Goal: Transaction & Acquisition: Obtain resource

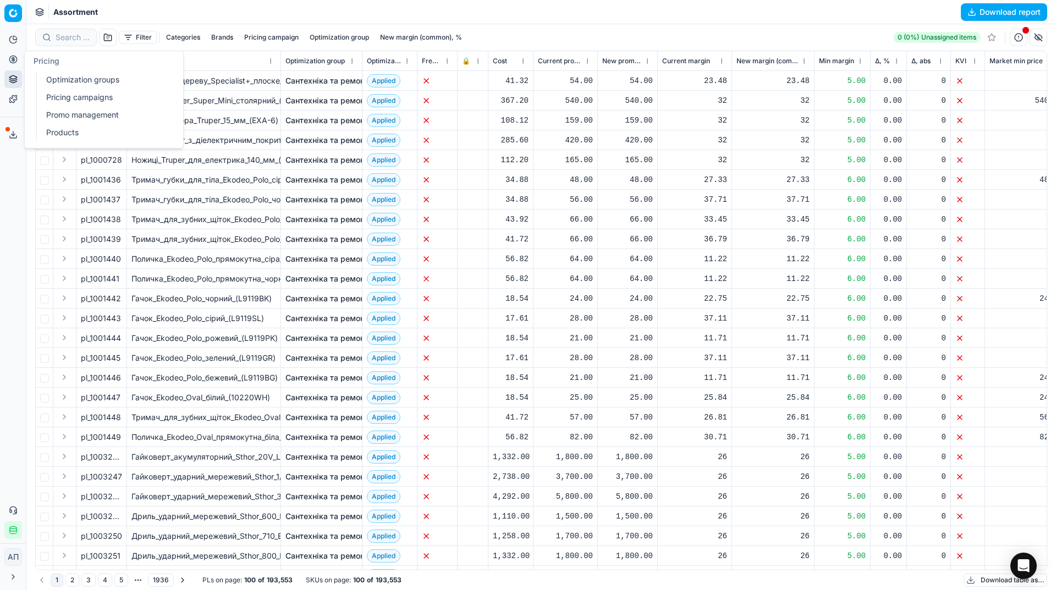
click at [48, 81] on link "Optimization groups" at bounding box center [106, 79] width 128 height 15
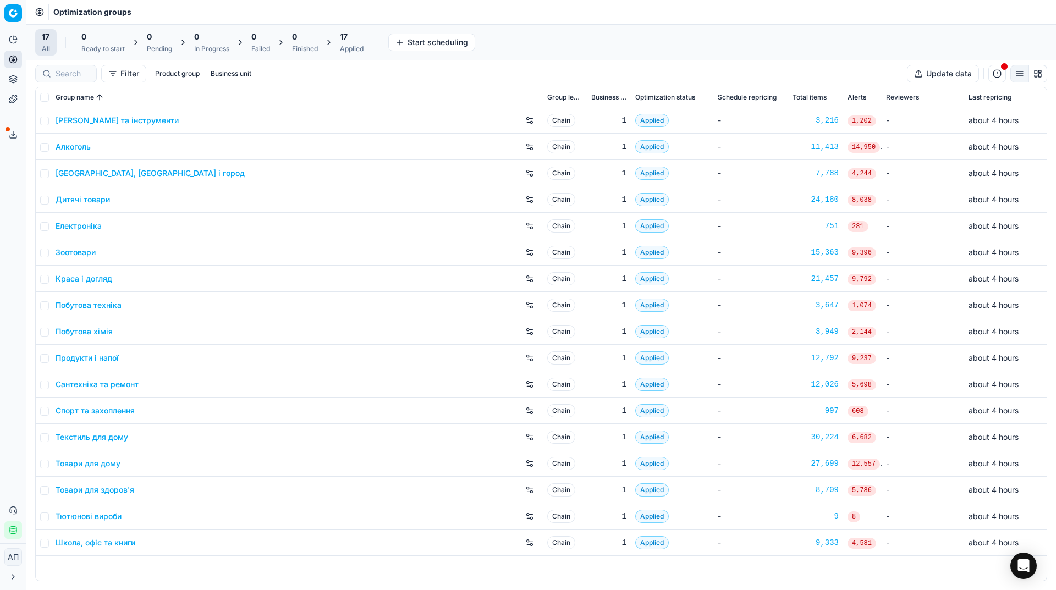
click at [0, 201] on div "Analytics Pricing Product portfolio Templates Export service 15 Contact support…" at bounding box center [13, 284] width 26 height 517
click at [13, 533] on icon "button" at bounding box center [13, 530] width 9 height 9
click at [3, 341] on div "Analytics Pricing Product portfolio Templates Export service 15 Contact support…" at bounding box center [13, 284] width 26 height 517
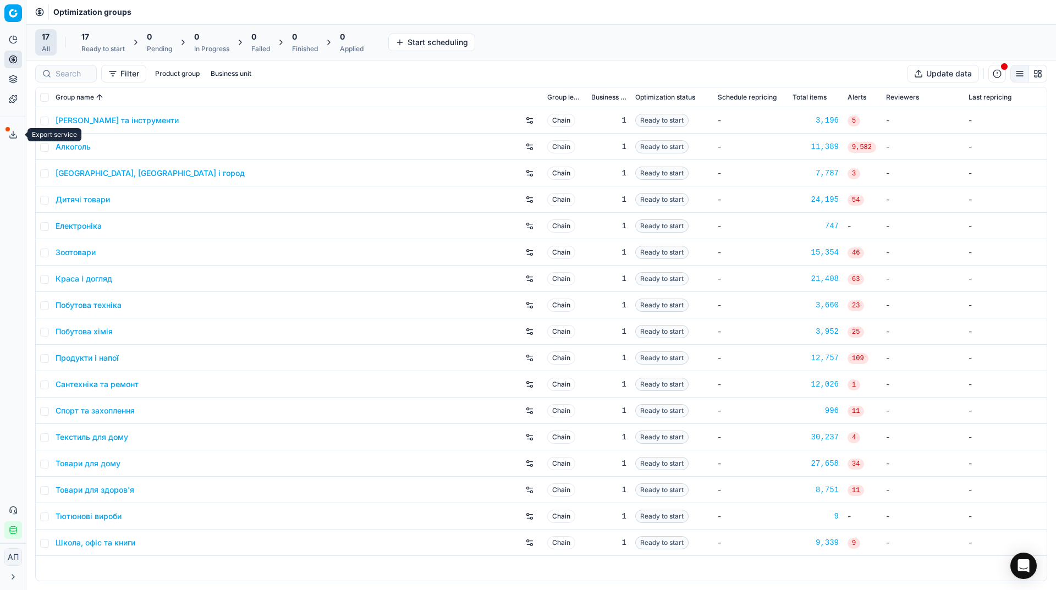
click at [18, 134] on button "Export service" at bounding box center [13, 135] width 18 height 18
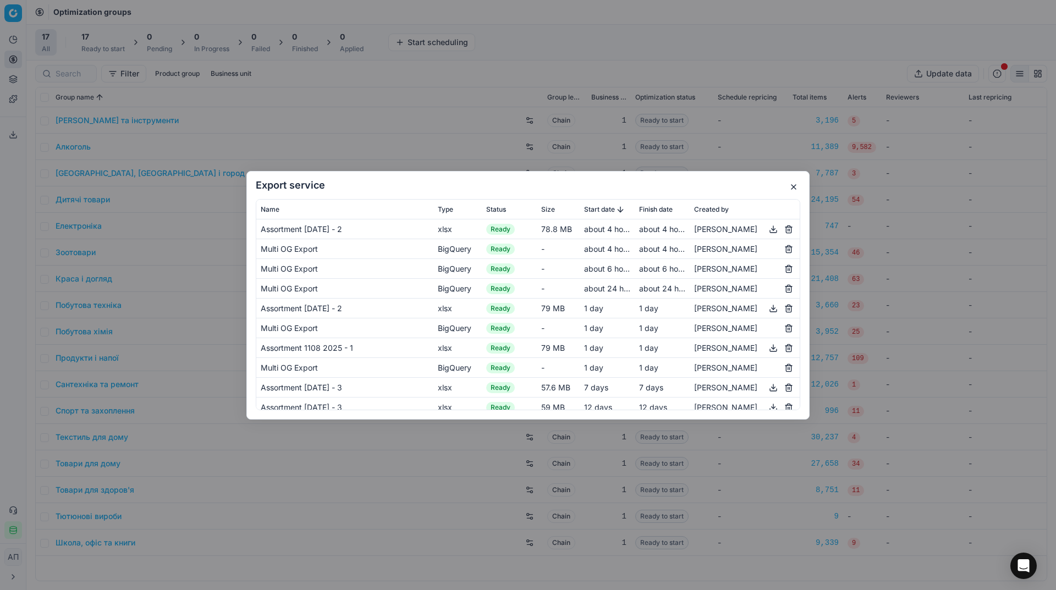
click at [789, 184] on button "button" at bounding box center [793, 186] width 13 height 13
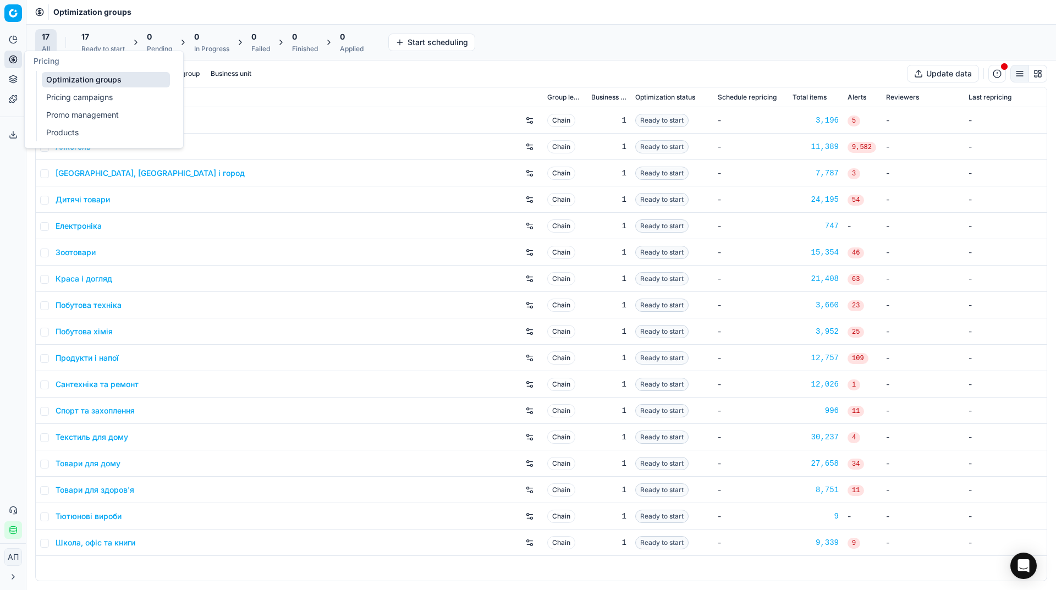
click at [49, 95] on link "Pricing campaigns" at bounding box center [106, 97] width 128 height 15
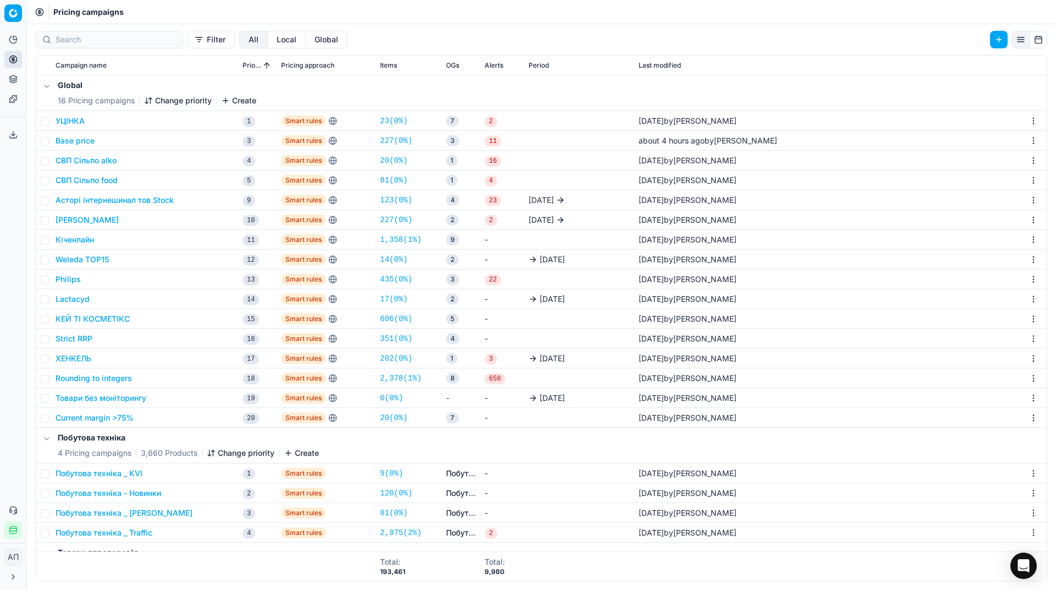
click at [393, 415] on link "20 ( 0% )" at bounding box center [393, 417] width 27 height 11
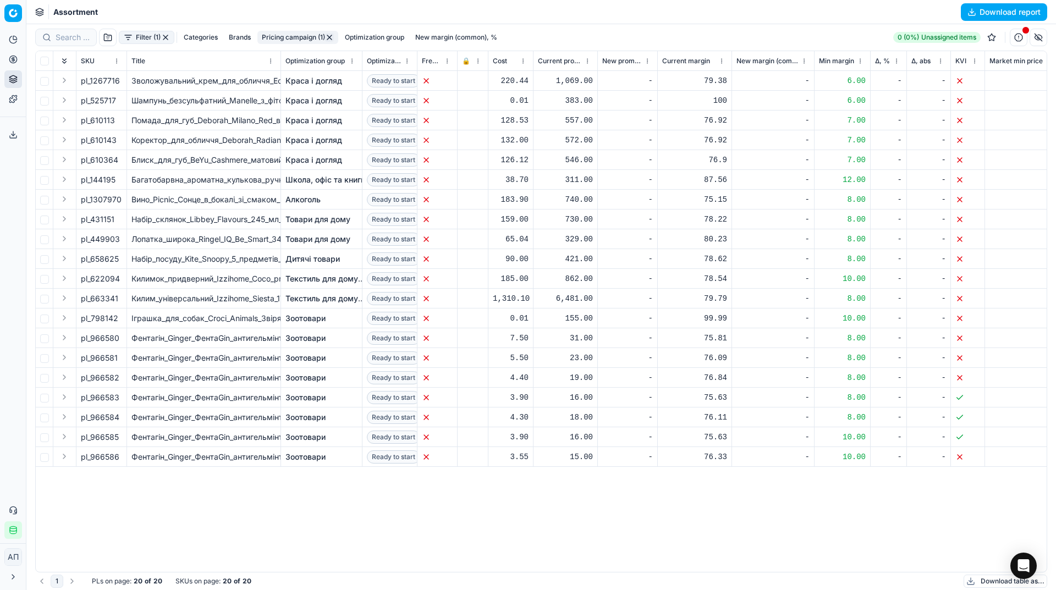
drag, startPoint x: 118, startPoint y: 181, endPoint x: 90, endPoint y: 179, distance: 28.1
click at [90, 179] on div "pl_144195" at bounding box center [101, 179] width 41 height 11
drag, startPoint x: 90, startPoint y: 179, endPoint x: 120, endPoint y: 178, distance: 30.3
click at [120, 178] on div "pl_144195" at bounding box center [101, 179] width 41 height 11
copy div "144195"
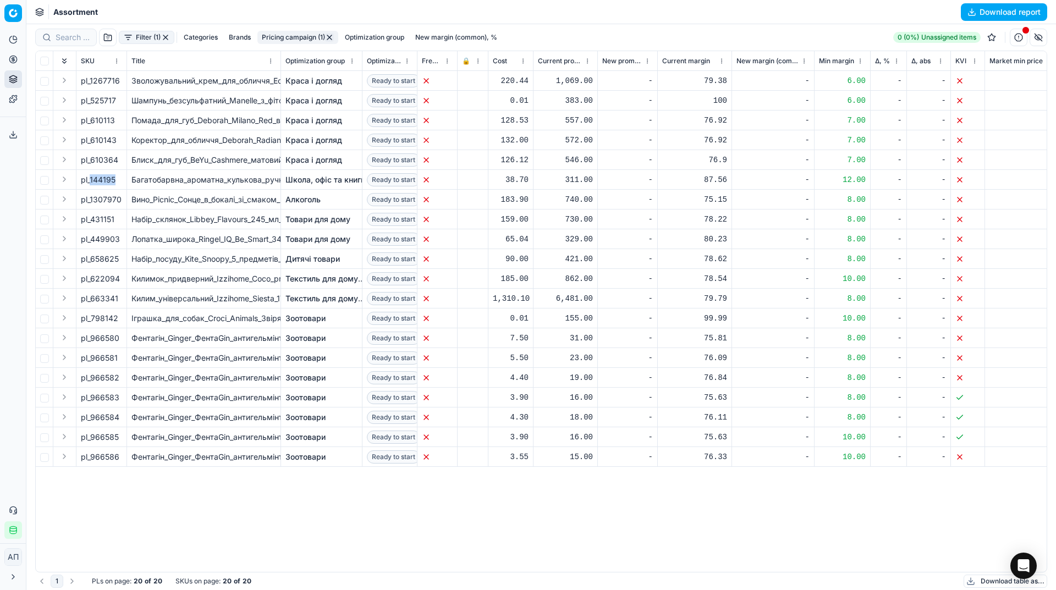
click at [165, 36] on button "button" at bounding box center [165, 37] width 9 height 9
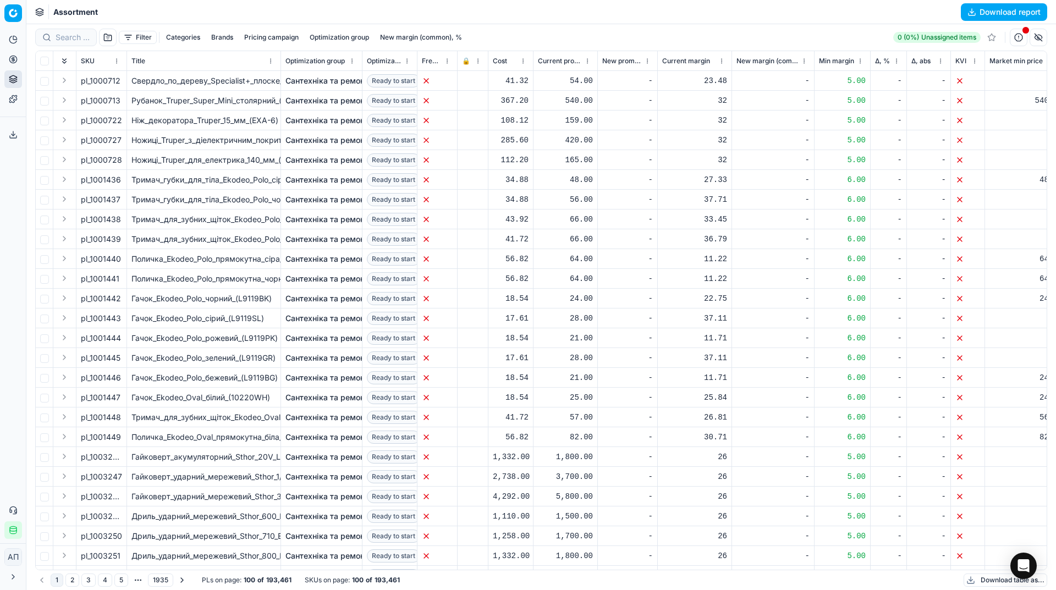
click at [139, 36] on button "Filter" at bounding box center [138, 37] width 38 height 13
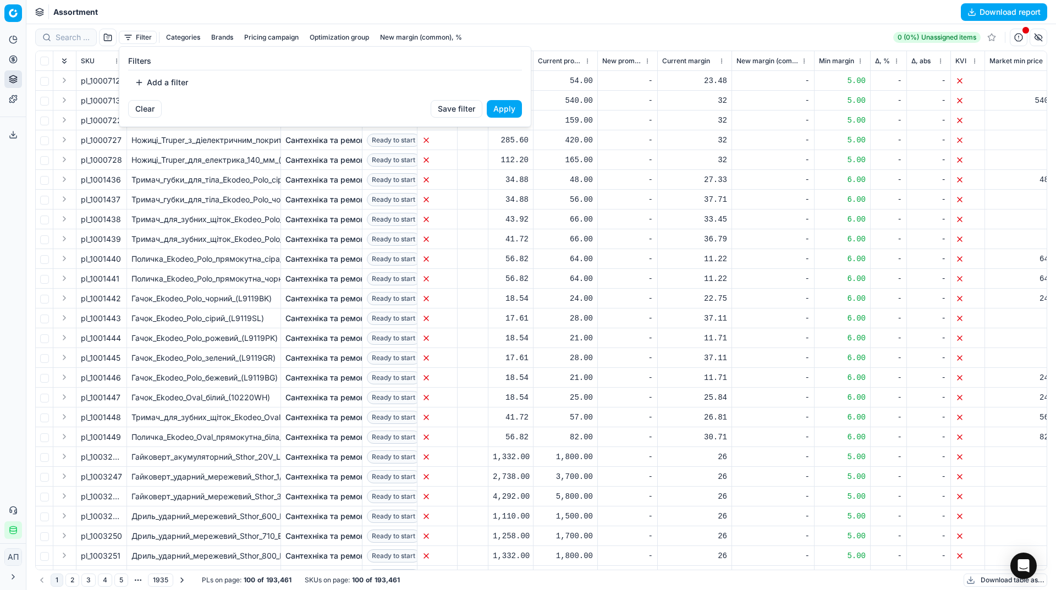
click at [155, 80] on button "Add a filter" at bounding box center [161, 83] width 67 height 18
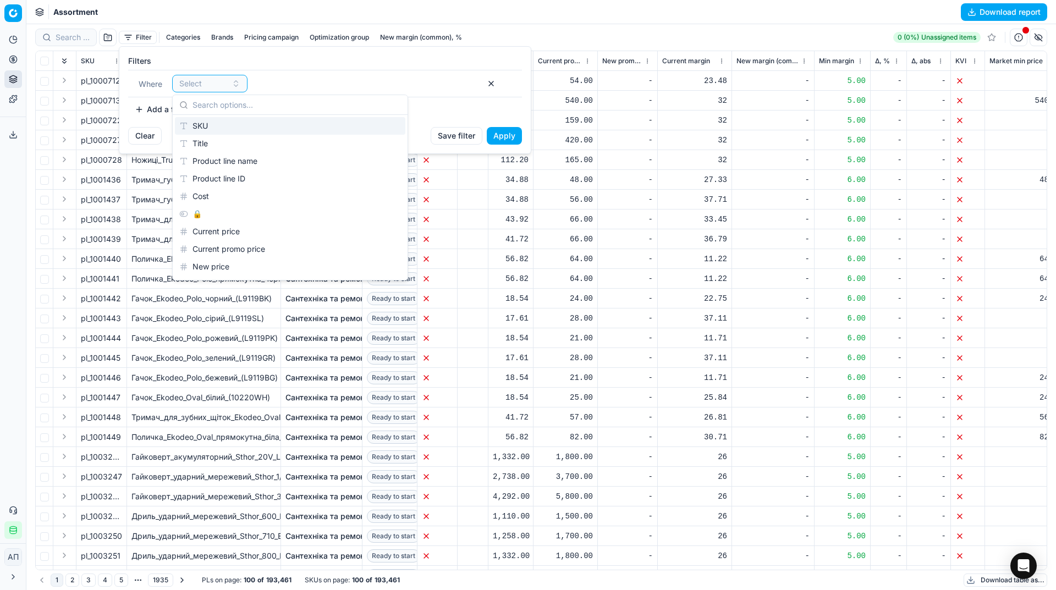
click at [208, 123] on div "SKU" at bounding box center [290, 126] width 230 height 18
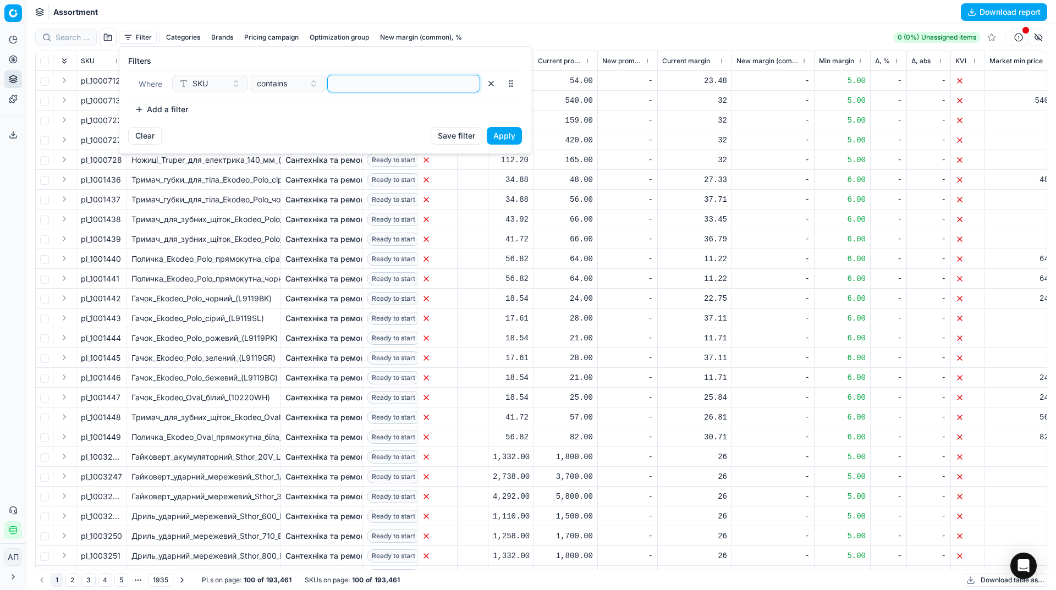
click at [368, 81] on input at bounding box center [403, 83] width 143 height 16
click at [509, 134] on button "Apply" at bounding box center [504, 136] width 35 height 18
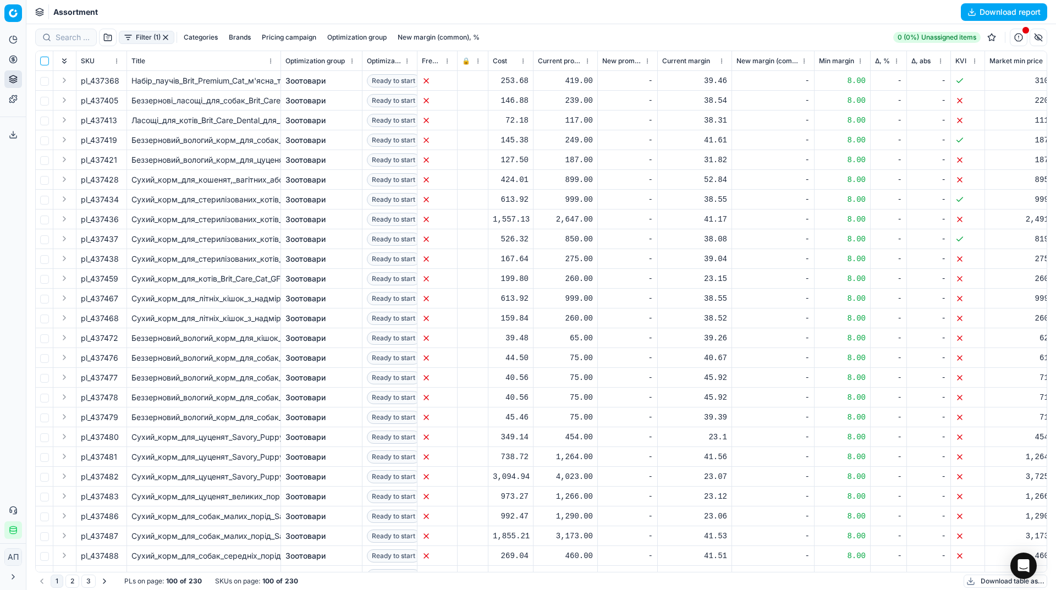
click at [47, 59] on input "checkbox" at bounding box center [44, 61] width 9 height 9
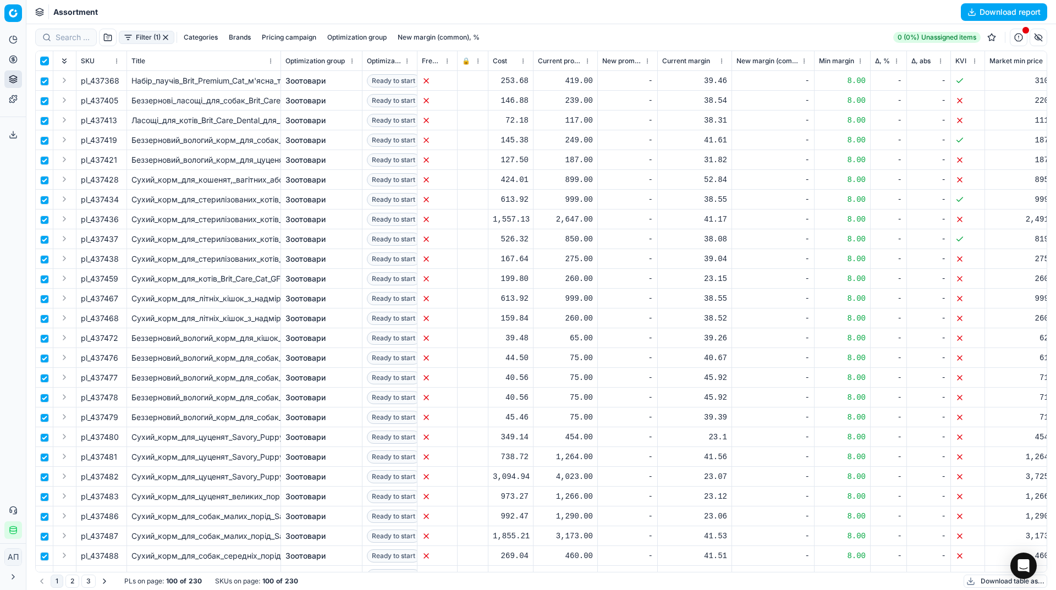
checkbox input "true"
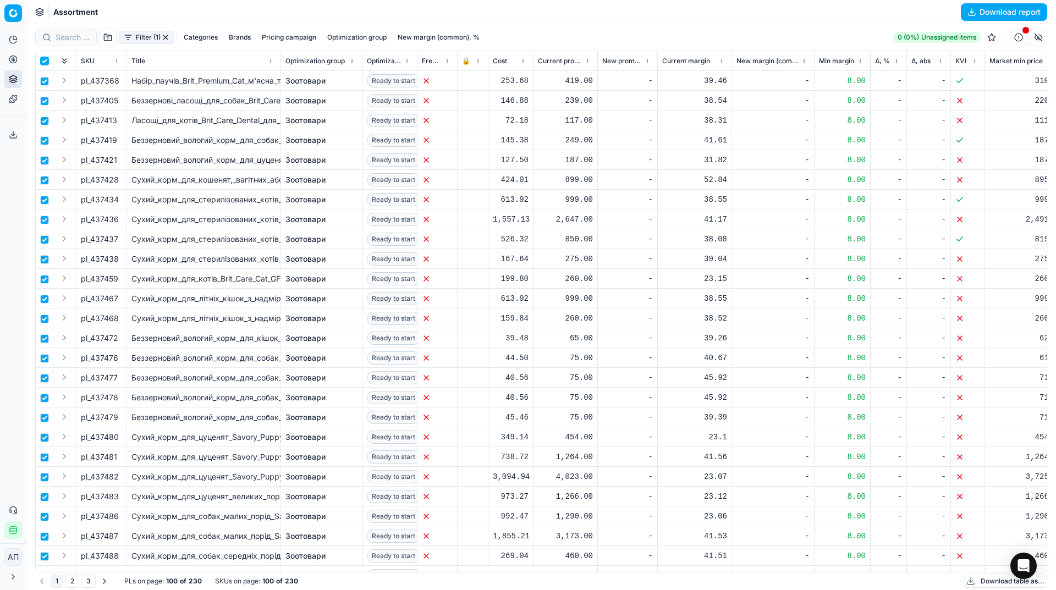
checkbox input "true"
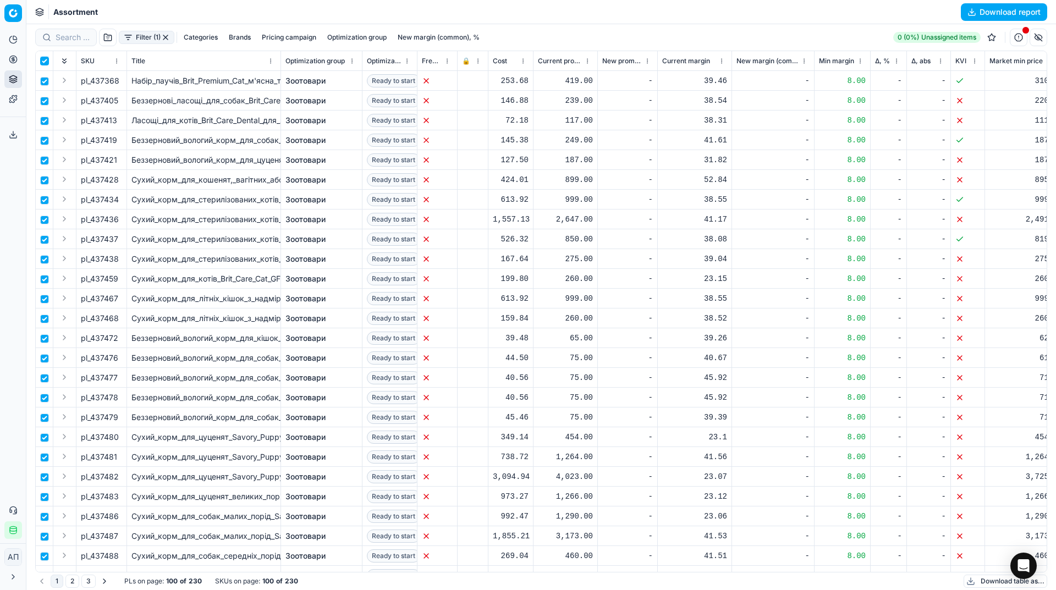
checkbox input "true"
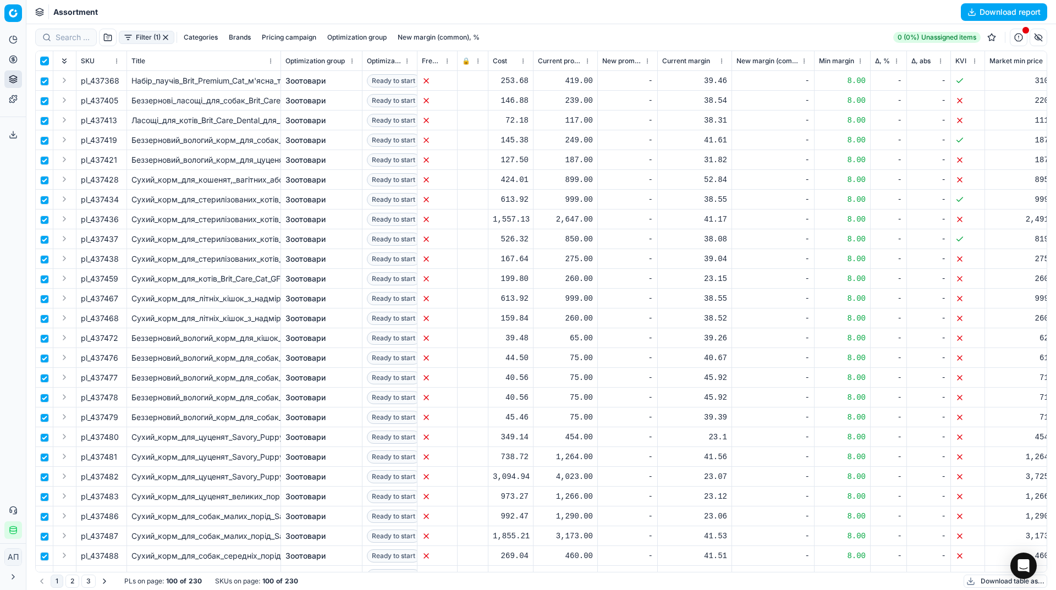
checkbox input "true"
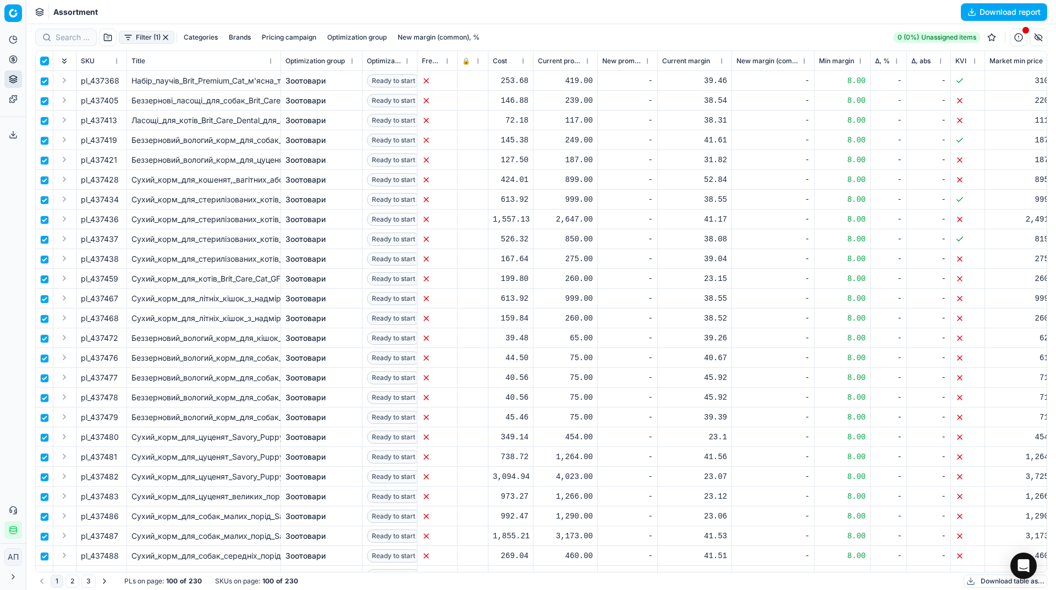
checkbox input "true"
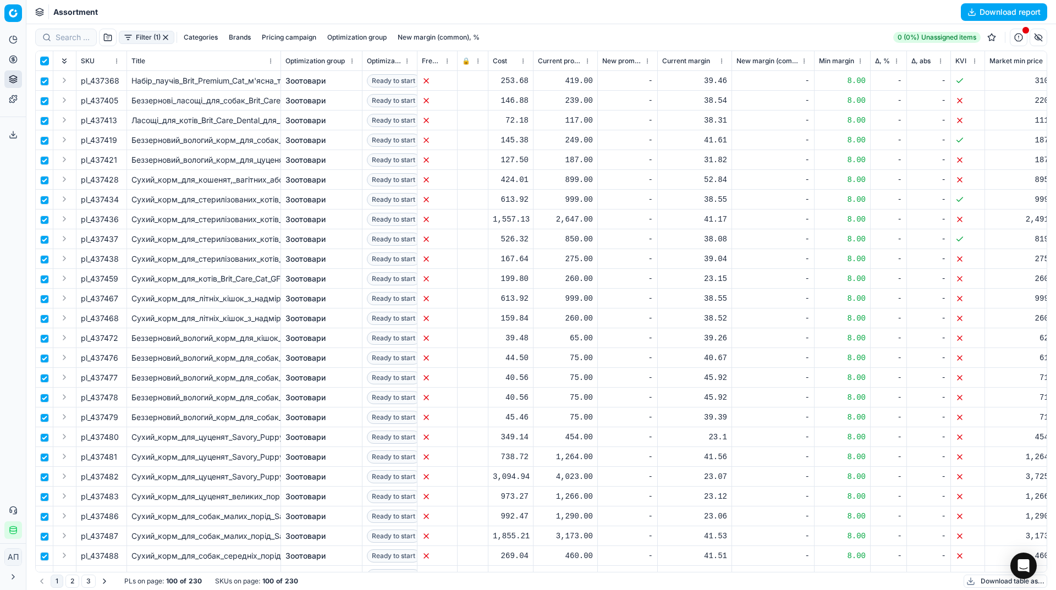
checkbox input "true"
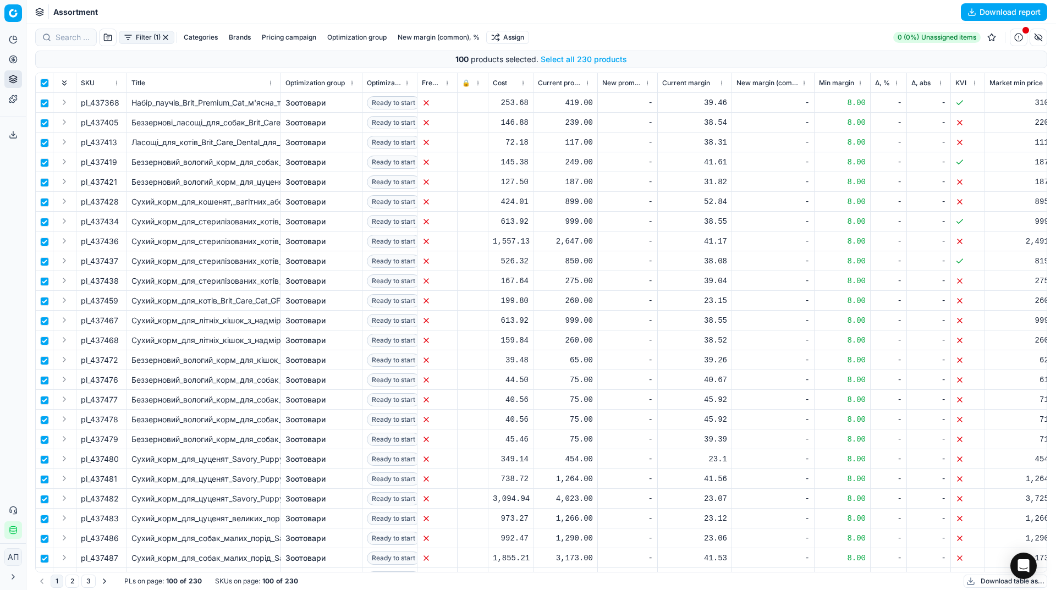
click at [572, 54] on button "Select all 230 products" at bounding box center [584, 59] width 86 height 11
click at [518, 40] on html "Pricing platform Analytics Pricing Product portfolio Templates Export service 1…" at bounding box center [528, 295] width 1056 height 590
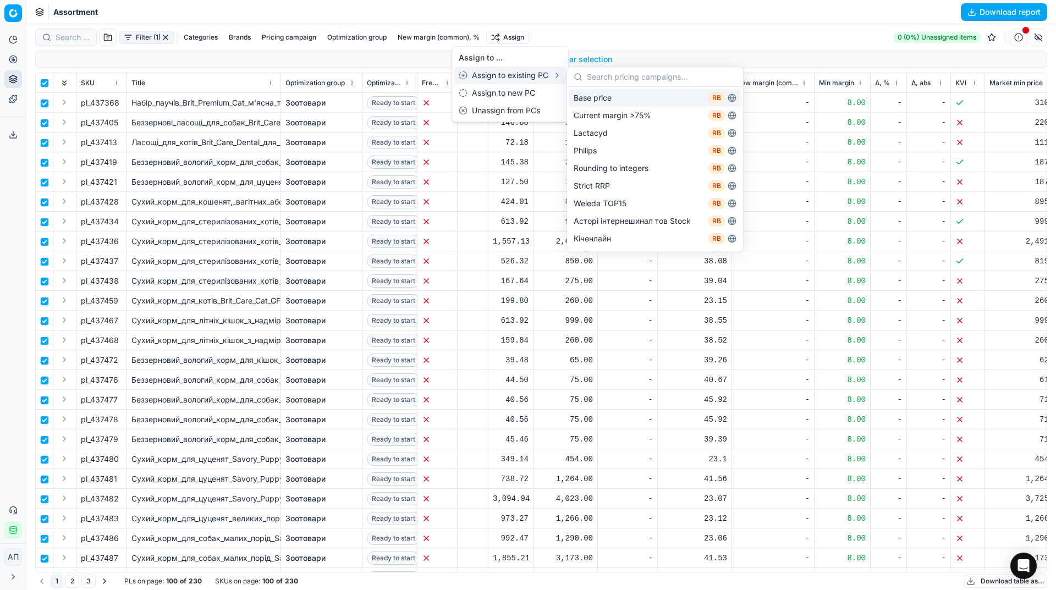
click at [609, 99] on div "Base price RB" at bounding box center [655, 98] width 172 height 18
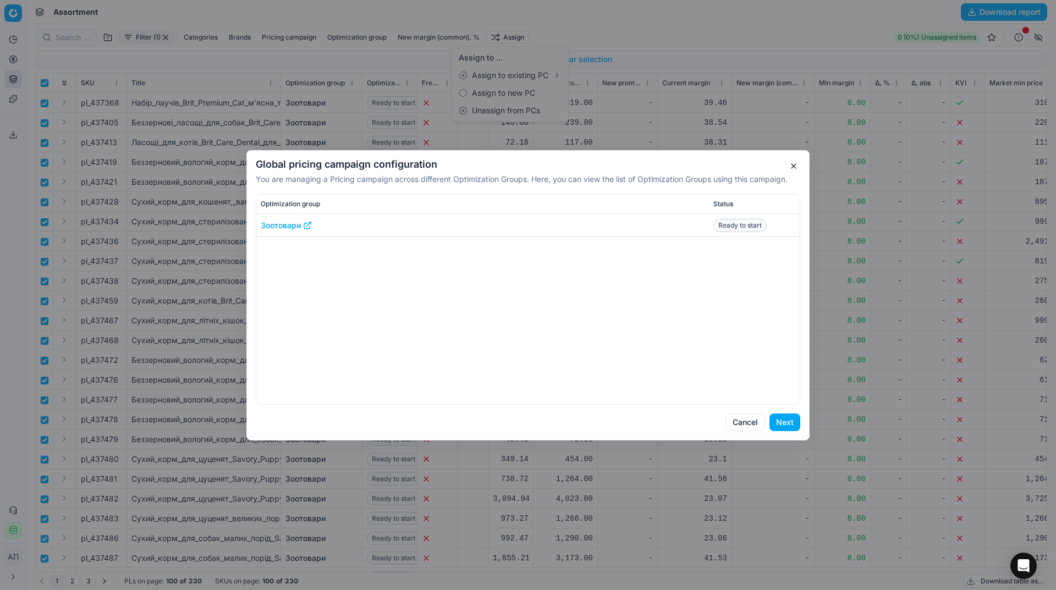
click at [781, 421] on button "Next" at bounding box center [784, 423] width 31 height 18
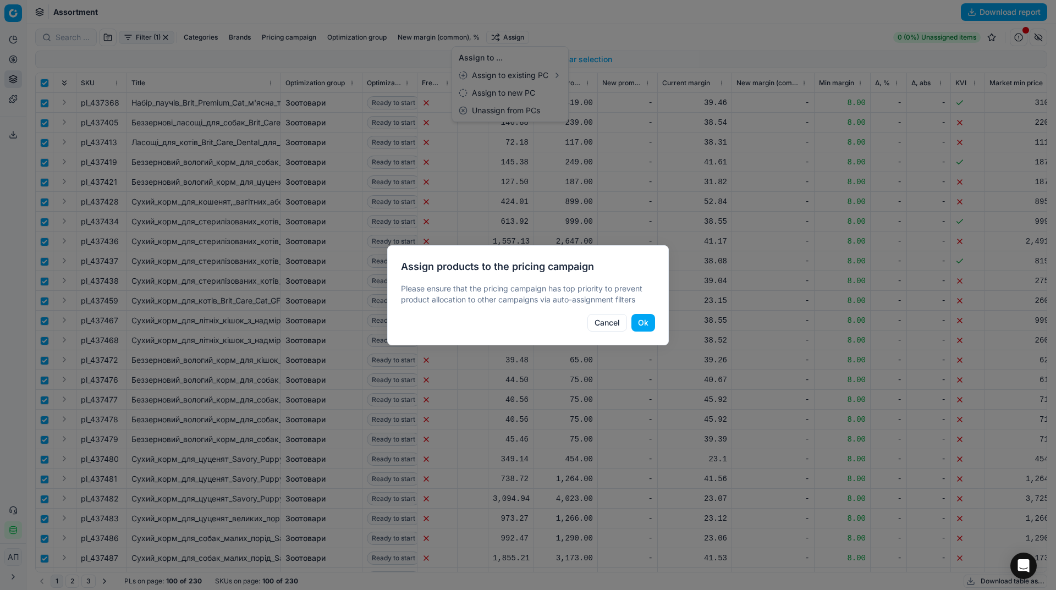
click at [650, 315] on button "Ok" at bounding box center [643, 323] width 24 height 18
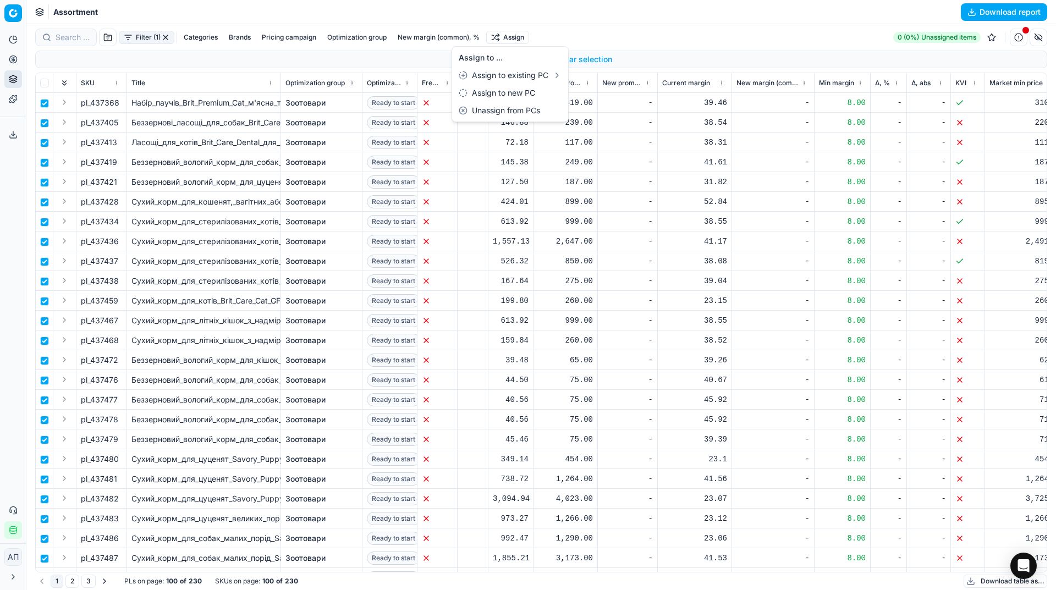
checkbox input "false"
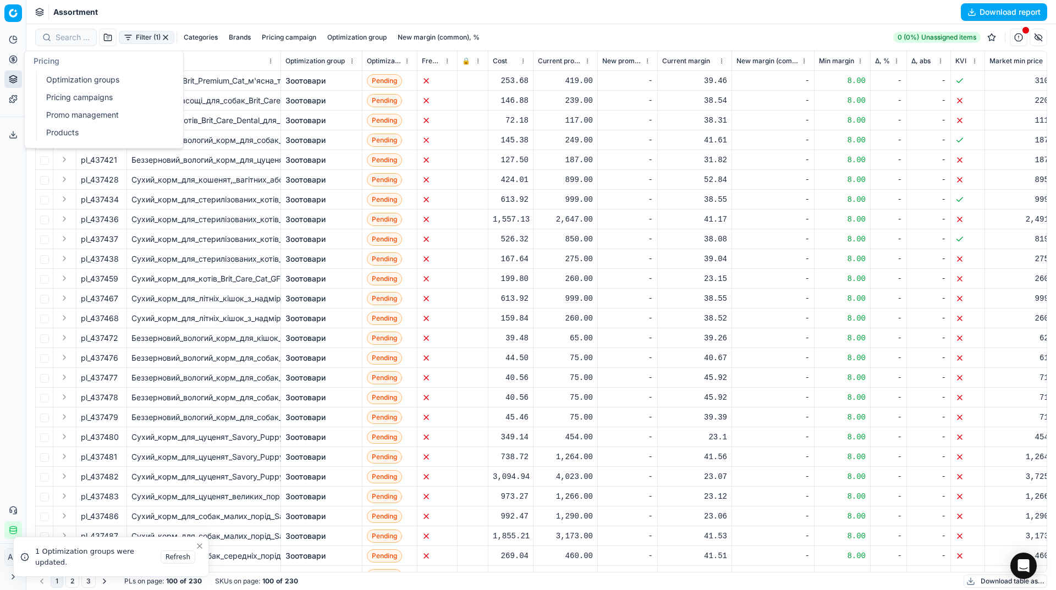
click at [61, 81] on link "Optimization groups" at bounding box center [106, 79] width 128 height 15
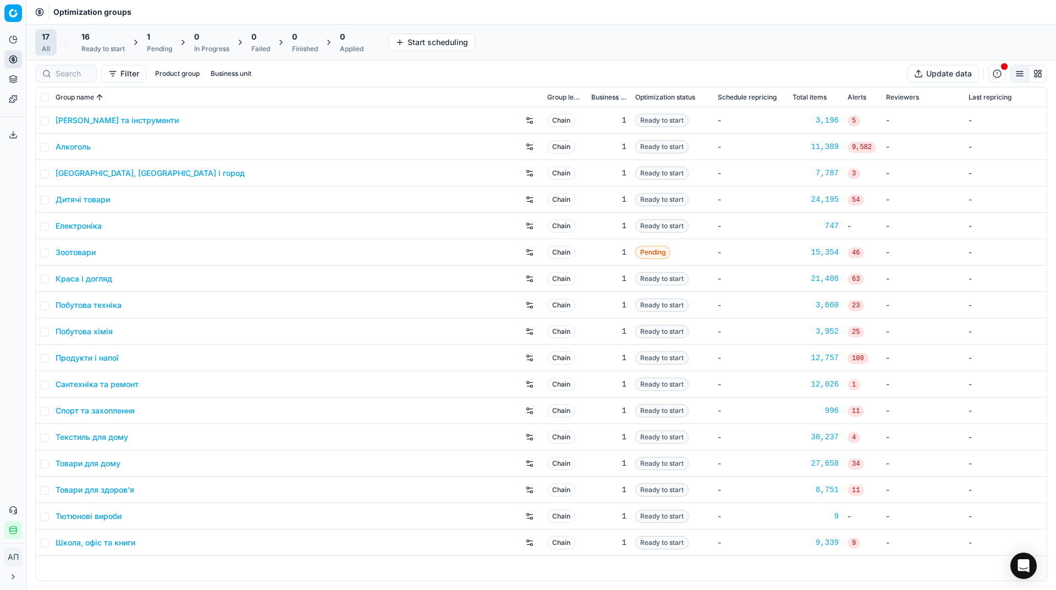
click at [148, 41] on span "1" at bounding box center [148, 36] width 3 height 11
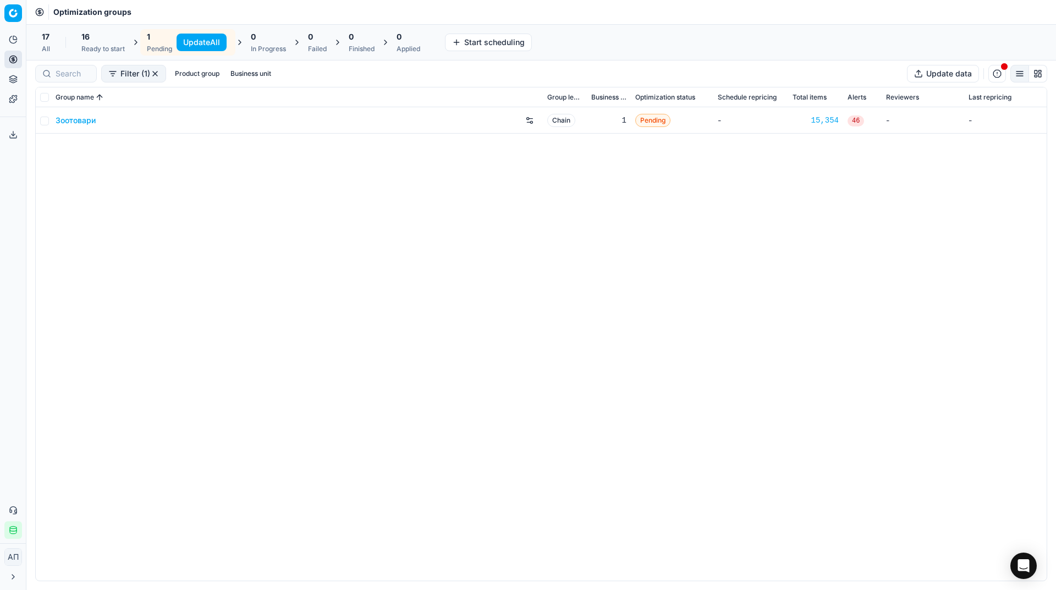
click at [184, 42] on button "Update All" at bounding box center [202, 43] width 50 height 18
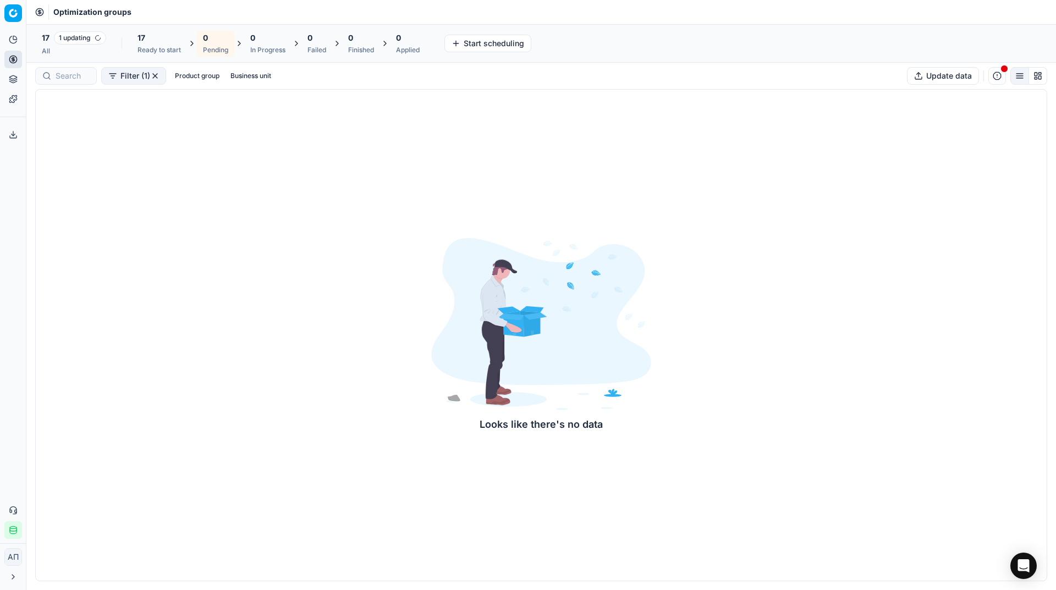
click at [22, 242] on button "Toggle Sidebar" at bounding box center [25, 295] width 9 height 590
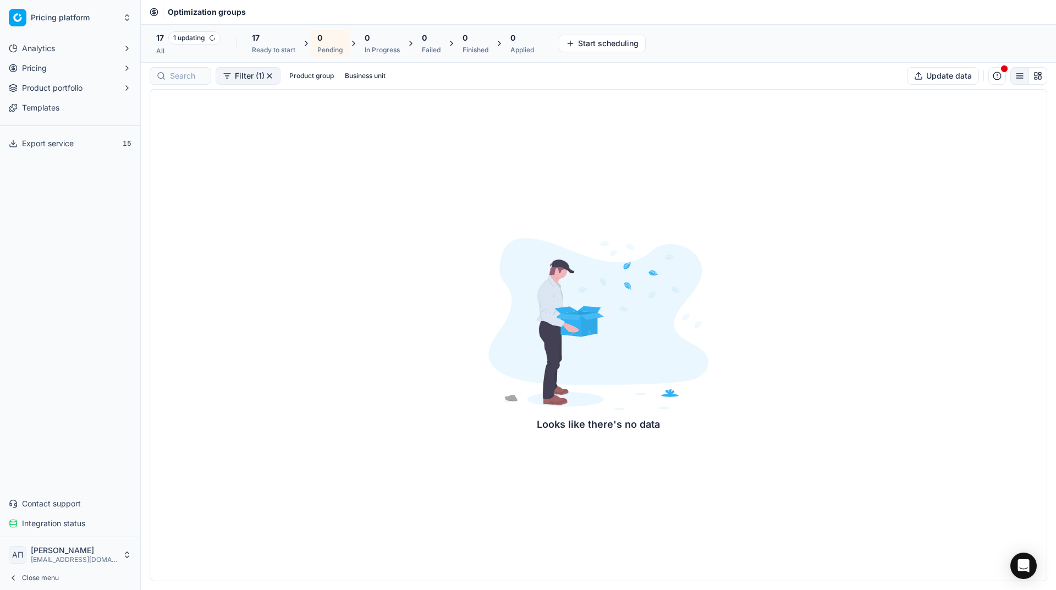
click at [144, 232] on button "Toggle Sidebar" at bounding box center [140, 295] width 9 height 590
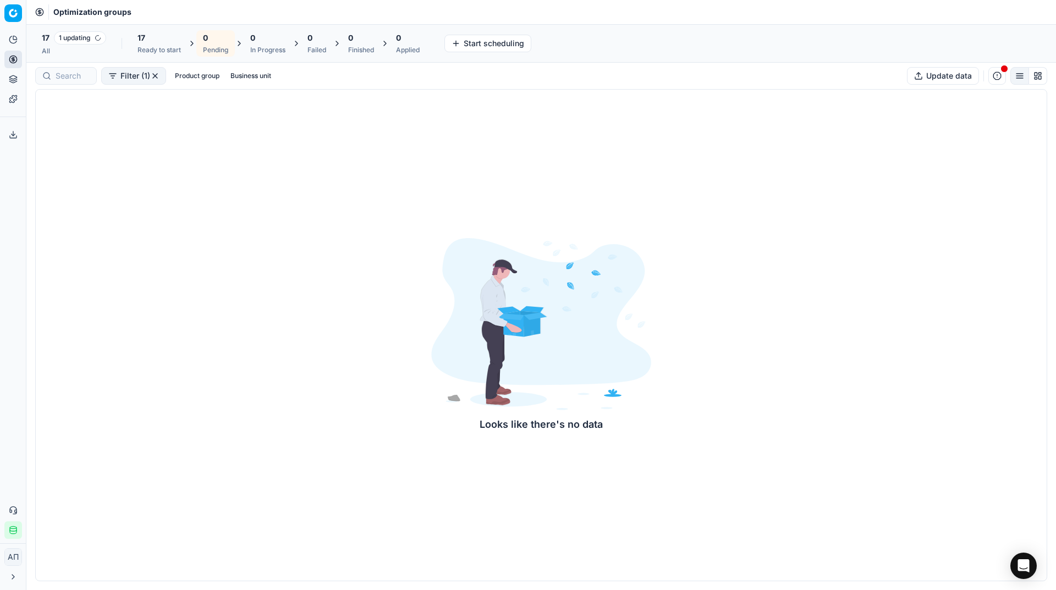
click at [13, 193] on div "Analytics Pricing Product portfolio Templates Export service 15 Contact support…" at bounding box center [13, 284] width 26 height 517
click at [54, 46] on div "17 1 updating All" at bounding box center [74, 43] width 64 height 24
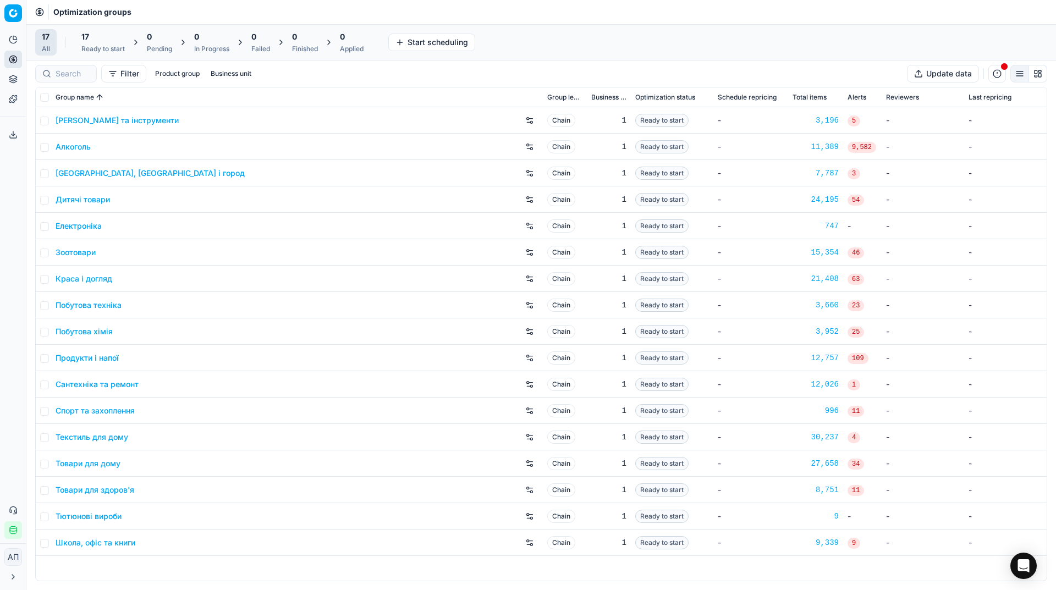
click at [90, 45] on div "Ready to start" at bounding box center [102, 49] width 43 height 9
click at [142, 45] on button "Start All" at bounding box center [150, 43] width 43 height 18
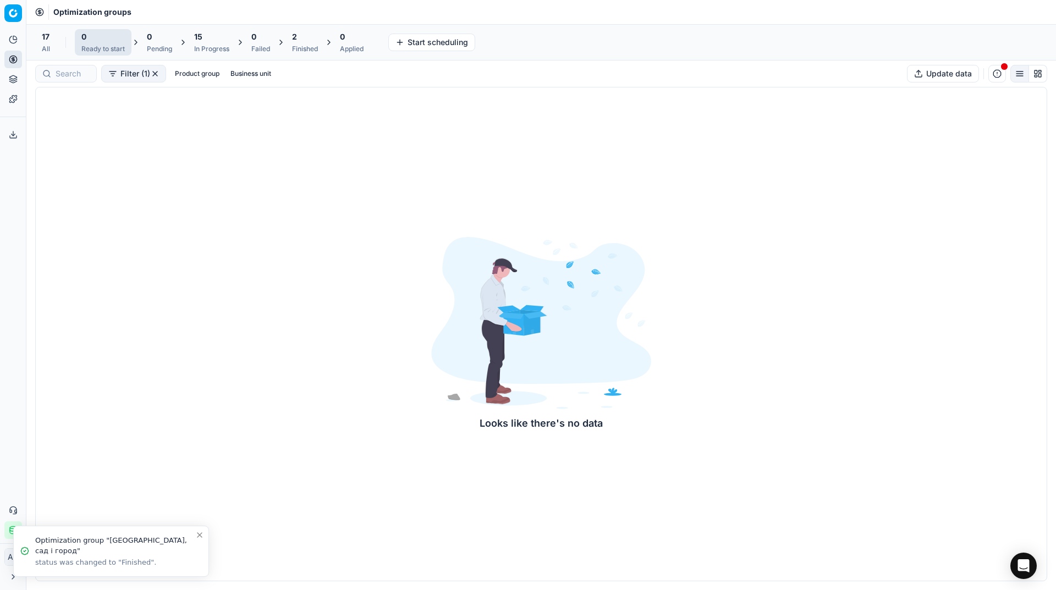
click at [41, 54] on div "17 All" at bounding box center [45, 42] width 21 height 26
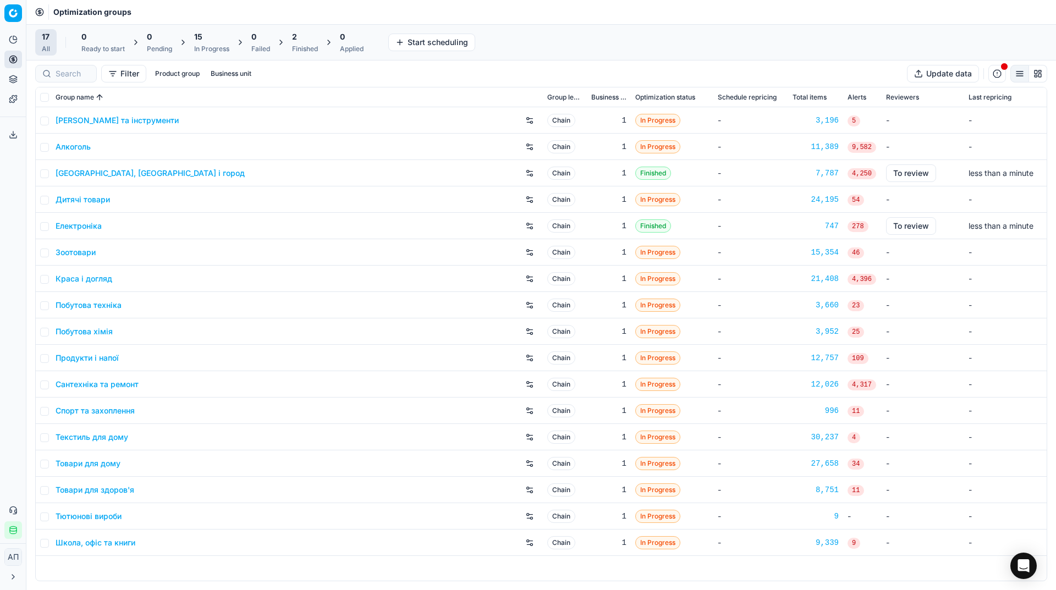
click at [5, 210] on div "Analytics Pricing Product portfolio Templates Export service 15 Contact support…" at bounding box center [13, 284] width 26 height 517
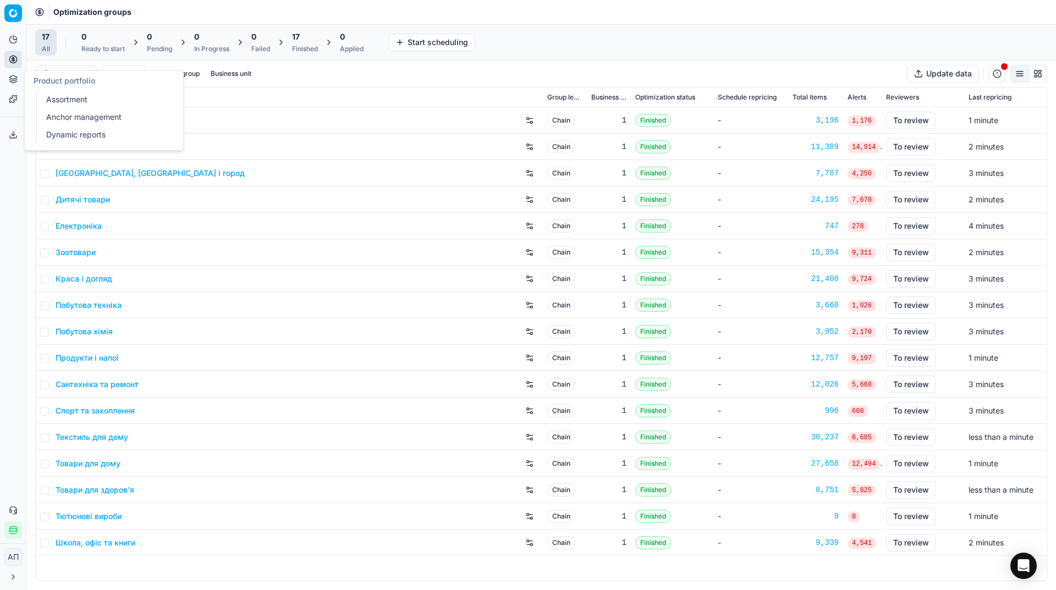
click at [52, 99] on link "Assortment" at bounding box center [106, 99] width 128 height 15
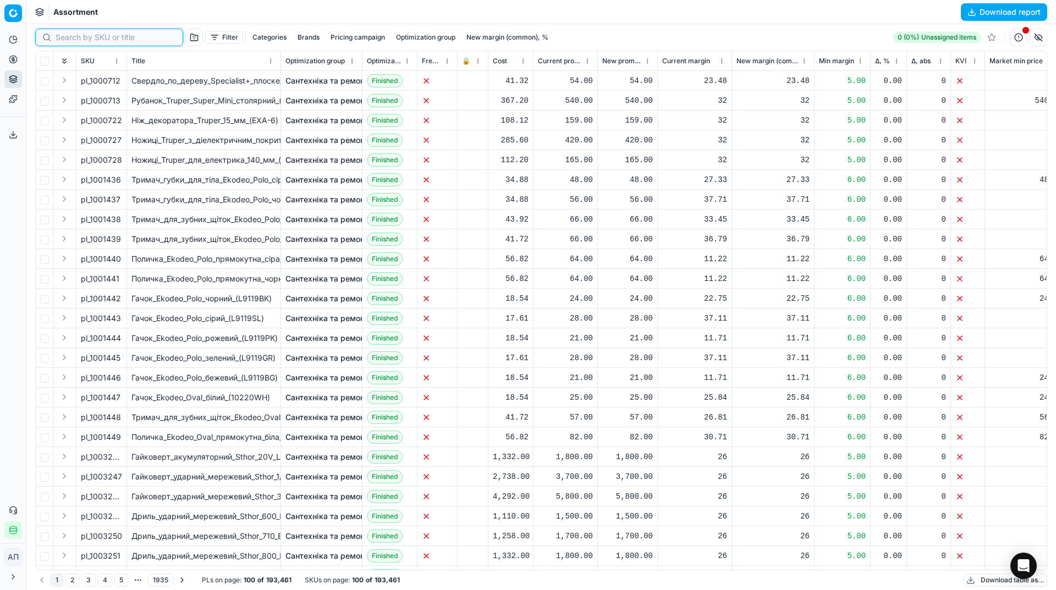
click at [82, 37] on input at bounding box center [116, 37] width 120 height 11
paste input "576429"
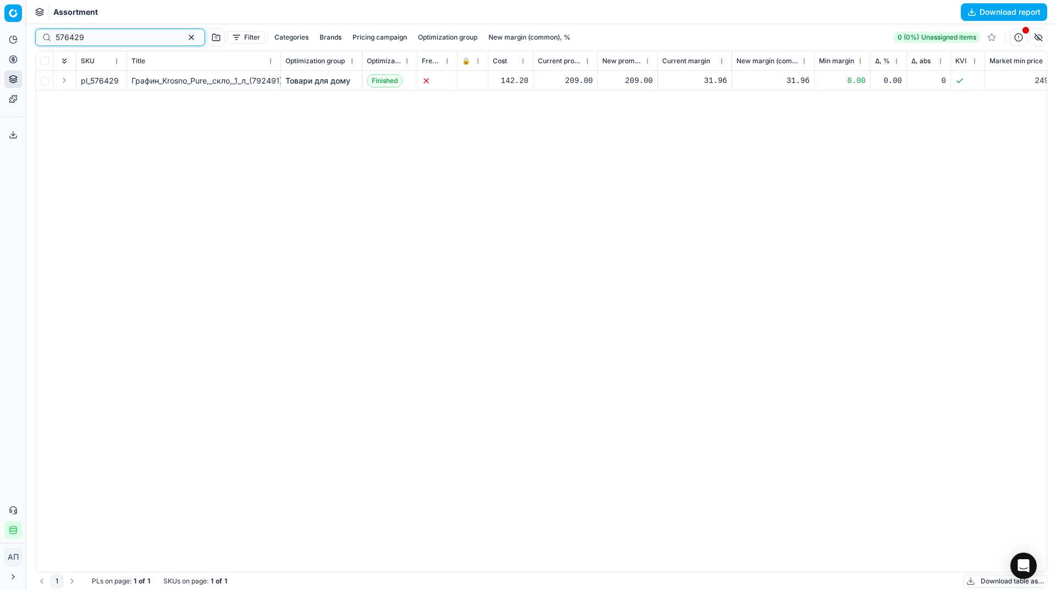
type input "576429"
click at [211, 367] on div "pl_576429 Графин_Krosno_Pure,_скло,_1_л_(792491) Товари для дому Finished 142.2…" at bounding box center [541, 321] width 1011 height 501
click at [185, 38] on button "button" at bounding box center [191, 37] width 13 height 13
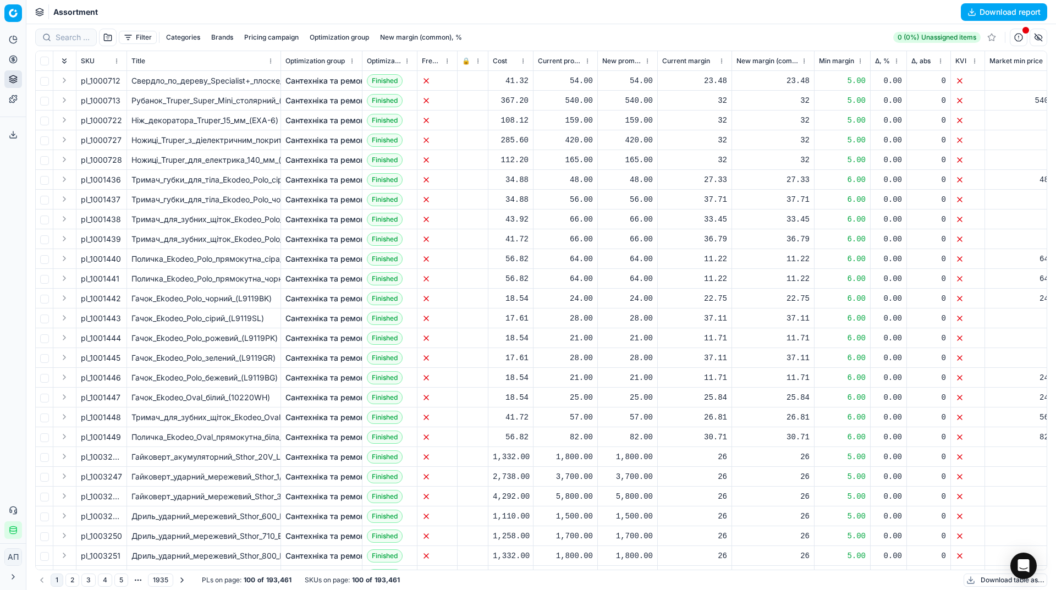
click at [109, 37] on button "button" at bounding box center [108, 38] width 18 height 18
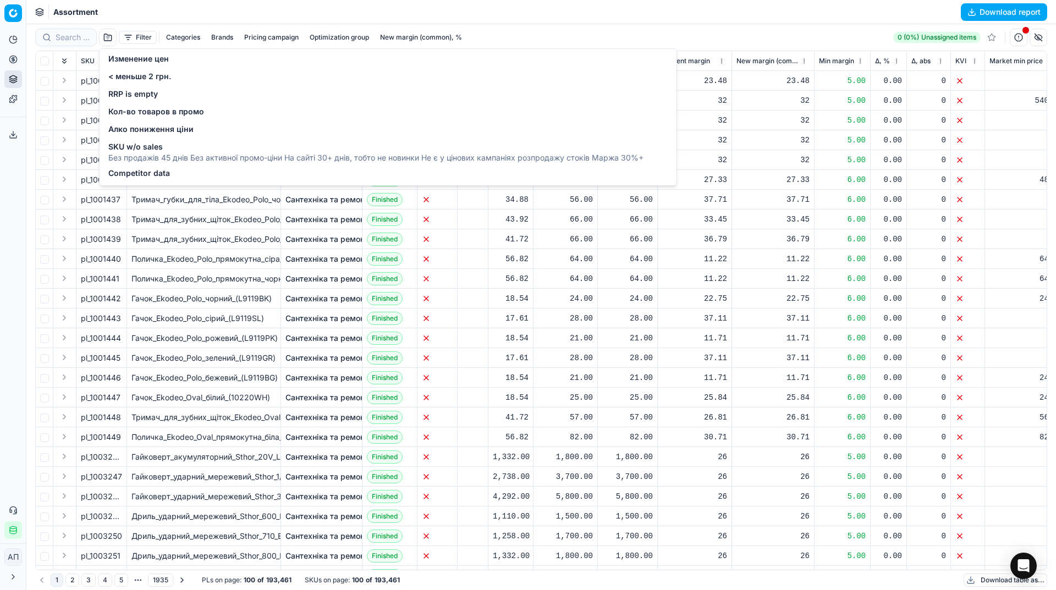
click at [128, 58] on span "Изменение цен" at bounding box center [138, 58] width 60 height 11
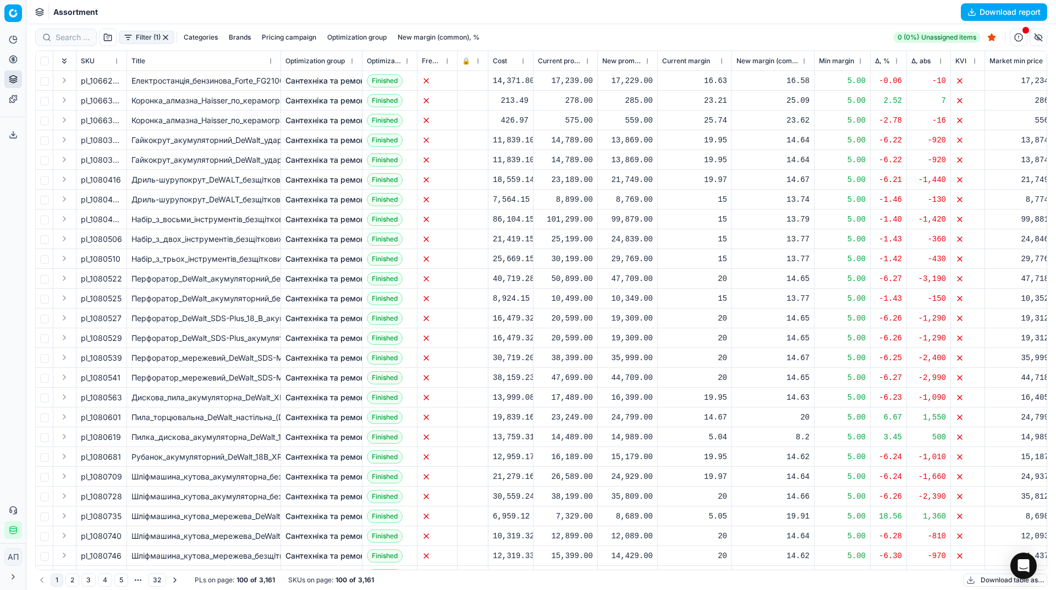
click at [880, 58] on span "Δ, %" at bounding box center [882, 61] width 15 height 9
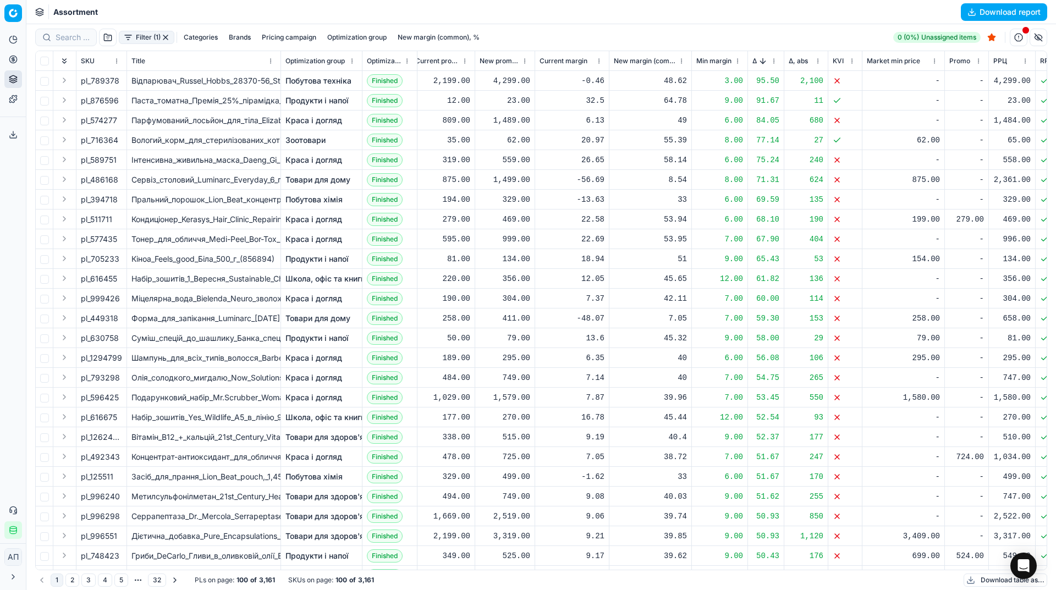
scroll to position [0, 123]
click at [755, 59] on span "Δ, %" at bounding box center [754, 61] width 5 height 9
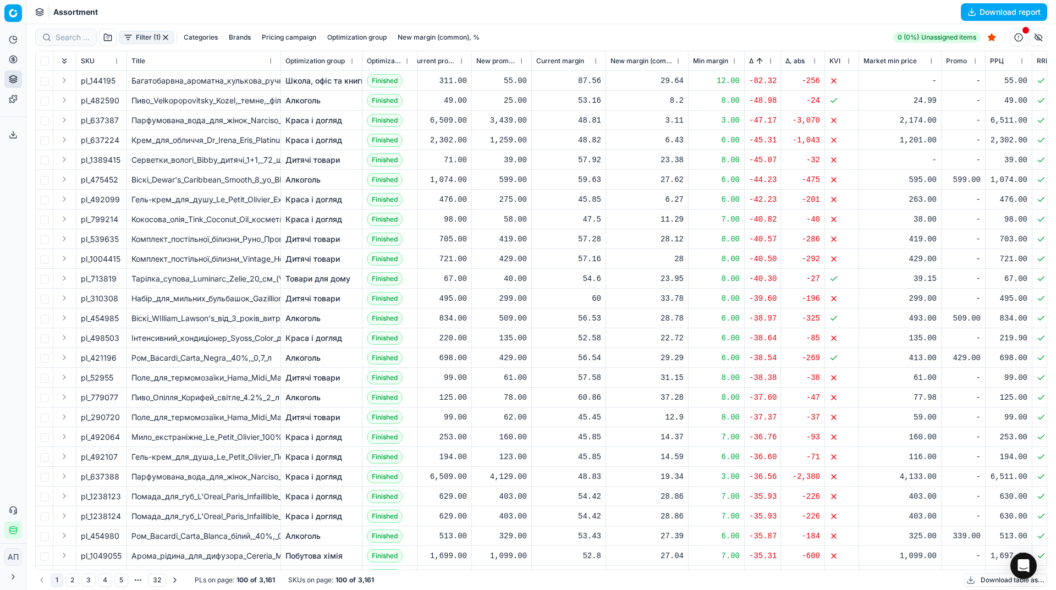
scroll to position [0, 125]
drag, startPoint x: 605, startPoint y: 61, endPoint x: 599, endPoint y: 64, distance: 6.4
click at [599, 64] on div at bounding box center [599, 60] width 1 height 19
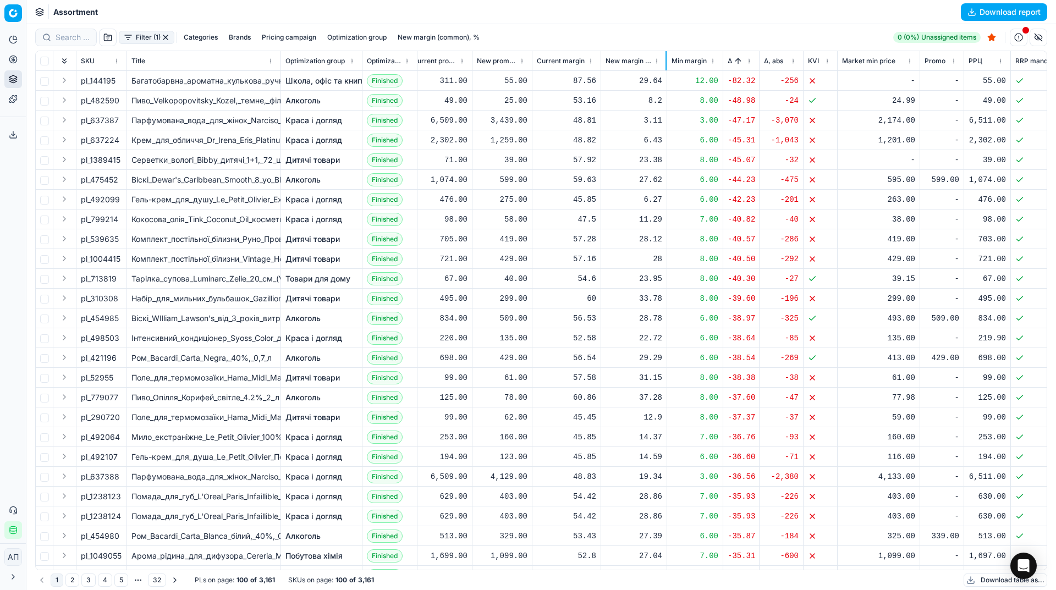
drag, startPoint x: 682, startPoint y: 64, endPoint x: 665, endPoint y: 64, distance: 16.5
click at [665, 64] on div at bounding box center [665, 60] width 1 height 19
drag, startPoint x: 918, startPoint y: 60, endPoint x: 910, endPoint y: 60, distance: 8.3
click at [911, 60] on div at bounding box center [911, 60] width 1 height 19
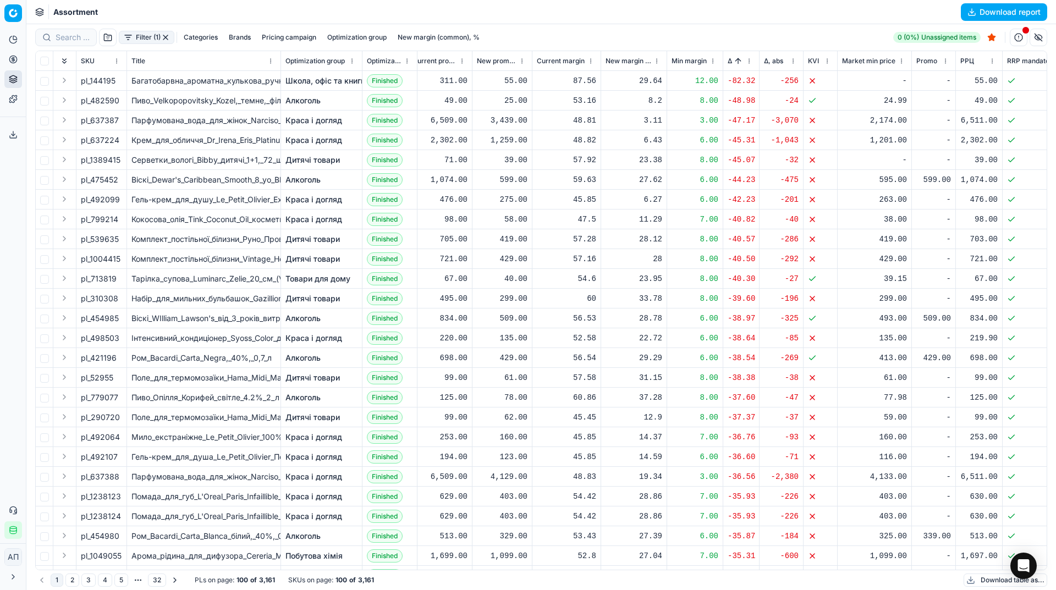
click at [1000, 60] on th "РРЦ" at bounding box center [979, 61] width 47 height 20
click at [1002, 61] on th "РРЦ" at bounding box center [979, 61] width 47 height 20
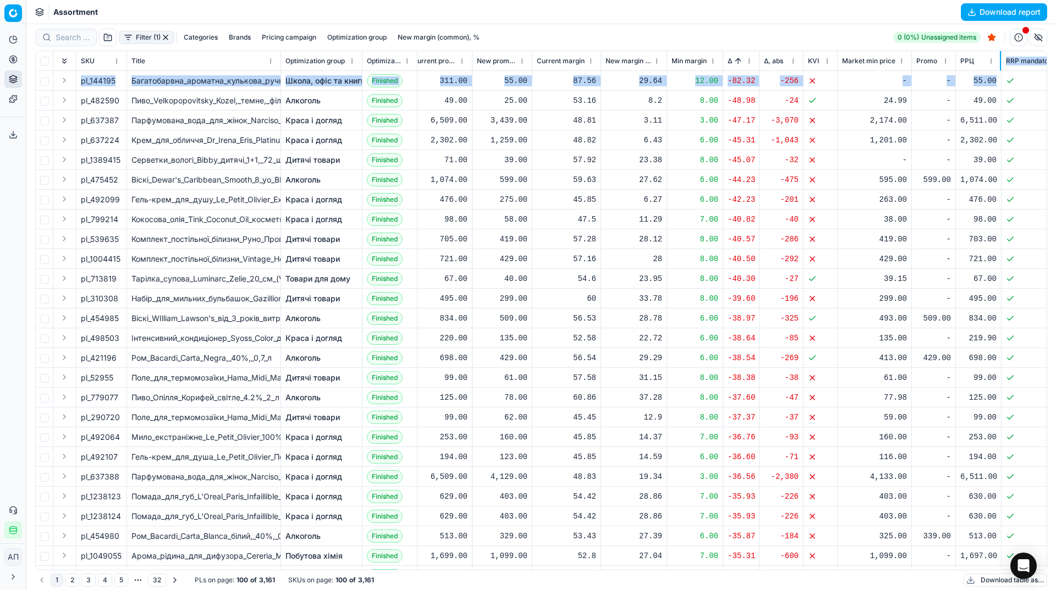
drag, startPoint x: 1001, startPoint y: 59, endPoint x: 1000, endPoint y: 71, distance: 12.1
click at [1000, 71] on div "SKU Title Optimization group Optimization status Freeze price 🔒 Cost Current pr…" at bounding box center [541, 310] width 1011 height 519
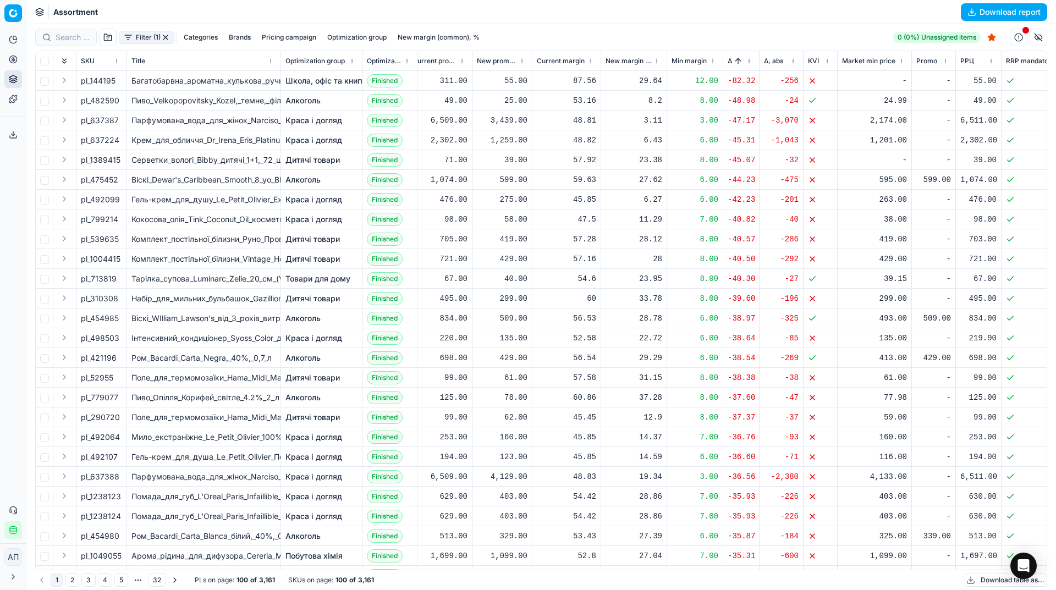
click at [849, 38] on div "Filter (1) Categories Brands Pricing campaign Optimization group New margin (co…" at bounding box center [541, 38] width 1012 height 18
click at [167, 35] on button "button" at bounding box center [165, 37] width 9 height 9
click at [131, 34] on button "Filter" at bounding box center [138, 37] width 38 height 13
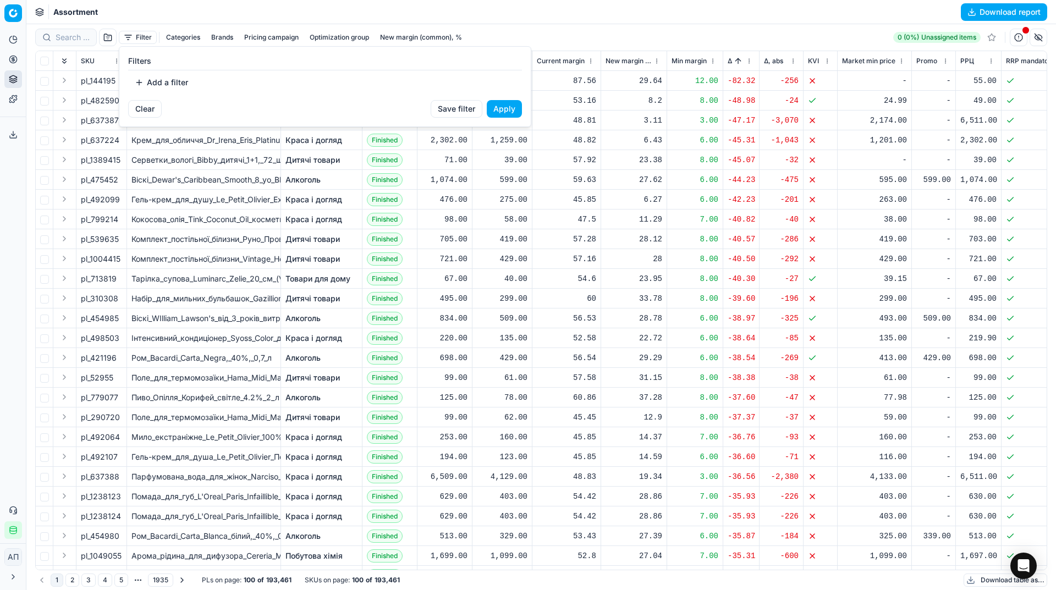
click at [1, 194] on html "Pricing platform Analytics Pricing Product portfolio Templates Export service 1…" at bounding box center [528, 295] width 1056 height 590
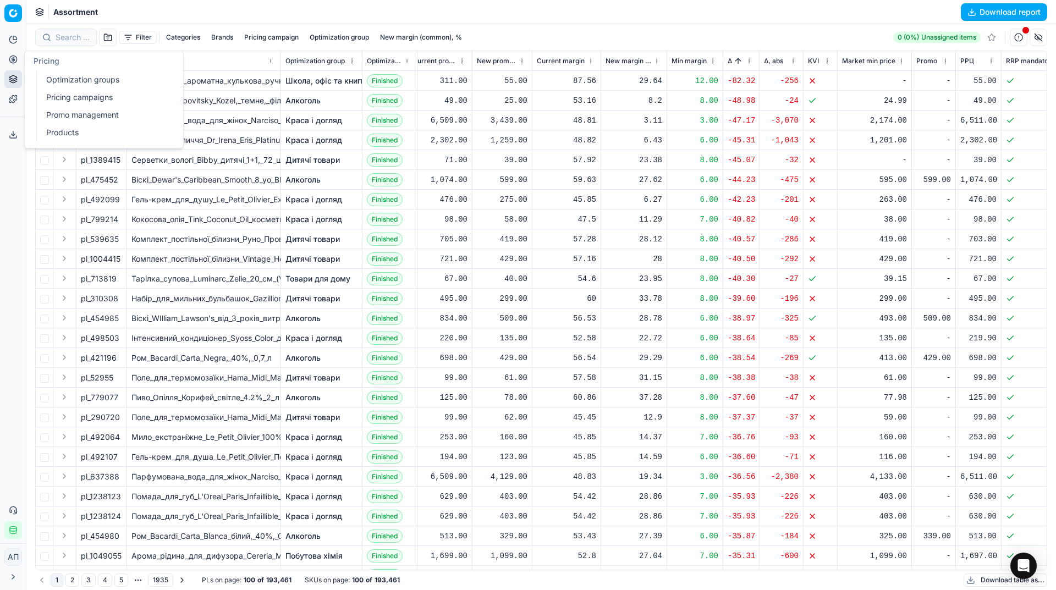
click at [45, 74] on link "Optimization groups" at bounding box center [106, 79] width 128 height 15
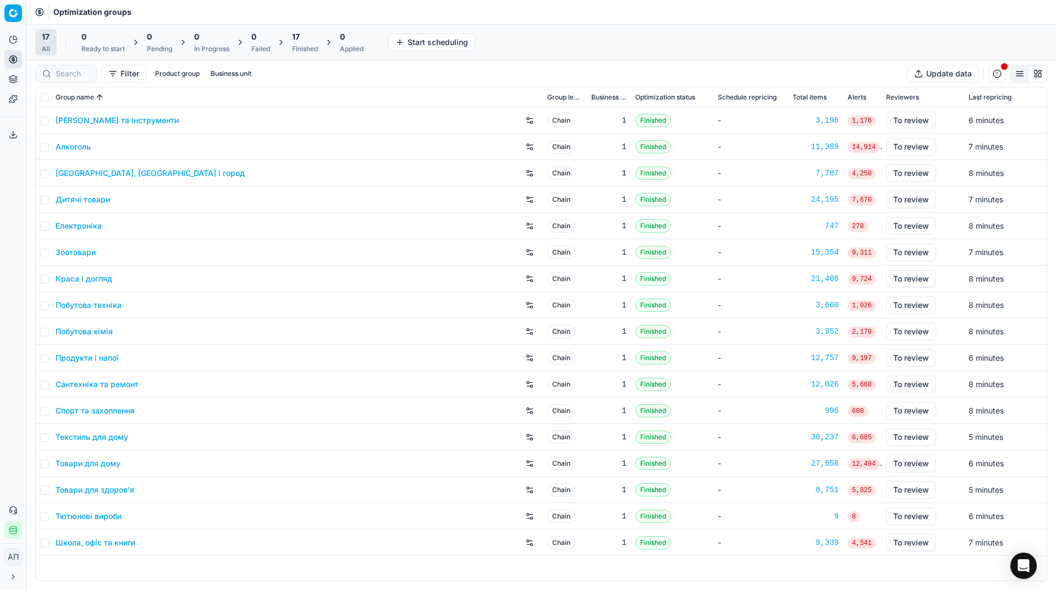
click at [0, 218] on div "Analytics Pricing Product portfolio Templates Export service 15 Contact support…" at bounding box center [13, 284] width 26 height 517
click at [307, 42] on div "17 Finished" at bounding box center [305, 42] width 26 height 22
click at [340, 49] on button "Apply prices All" at bounding box center [358, 43] width 73 height 18
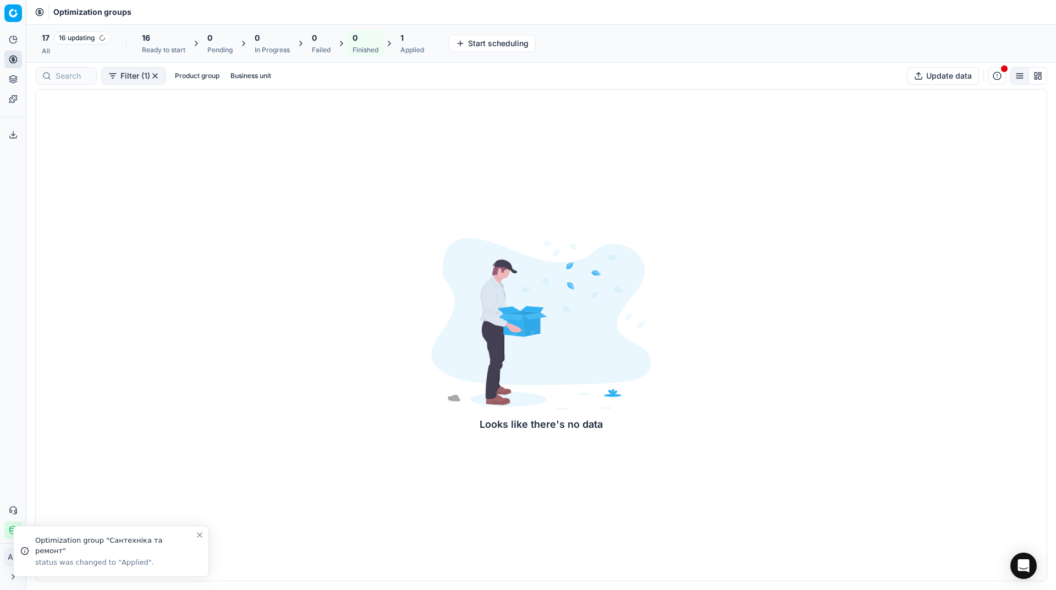
click at [65, 45] on div "17 16 updating All" at bounding box center [76, 43] width 69 height 24
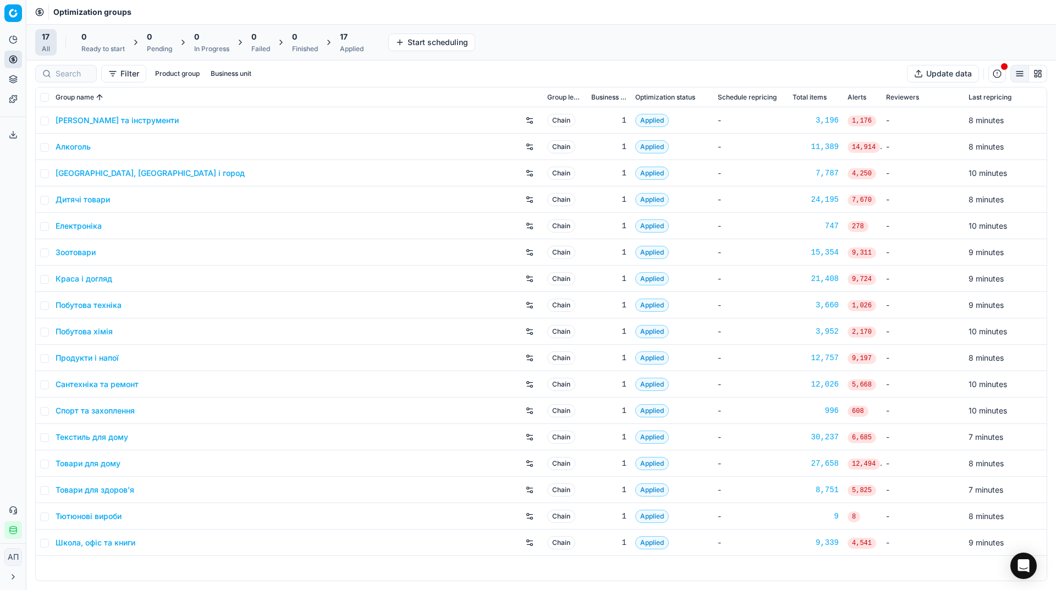
drag, startPoint x: 7, startPoint y: 278, endPoint x: 82, endPoint y: 239, distance: 84.9
click at [7, 278] on div "Analytics Pricing Product portfolio Templates Export service 15 Contact support…" at bounding box center [13, 284] width 26 height 517
click at [359, 31] on div "17" at bounding box center [352, 36] width 24 height 11
click at [404, 47] on button "Export prices All" at bounding box center [405, 43] width 74 height 18
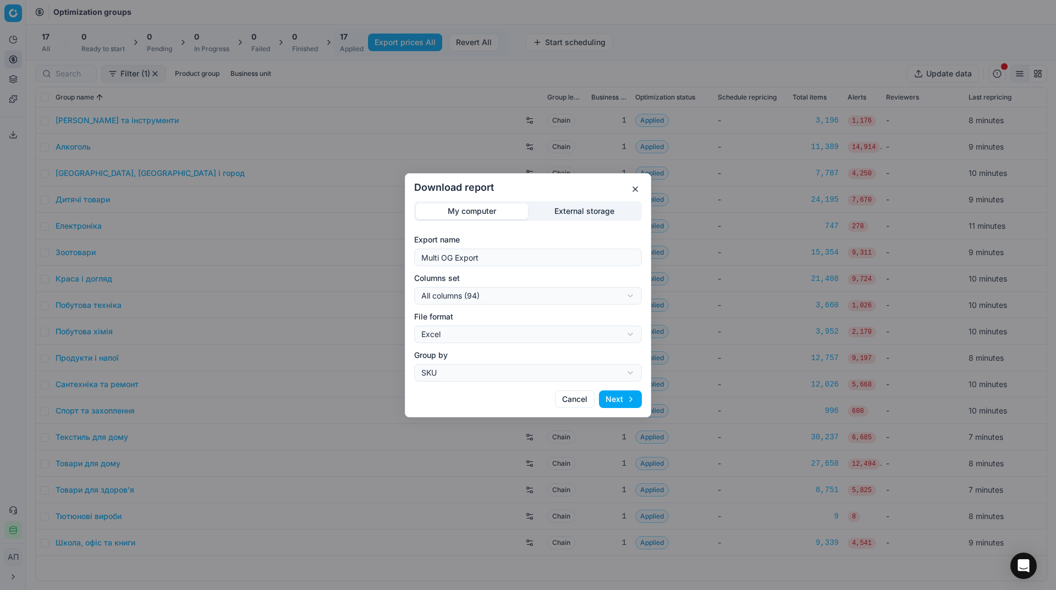
click at [575, 214] on div "Download report My computer External storage Export name Multi OG Export Column…" at bounding box center [528, 295] width 1056 height 590
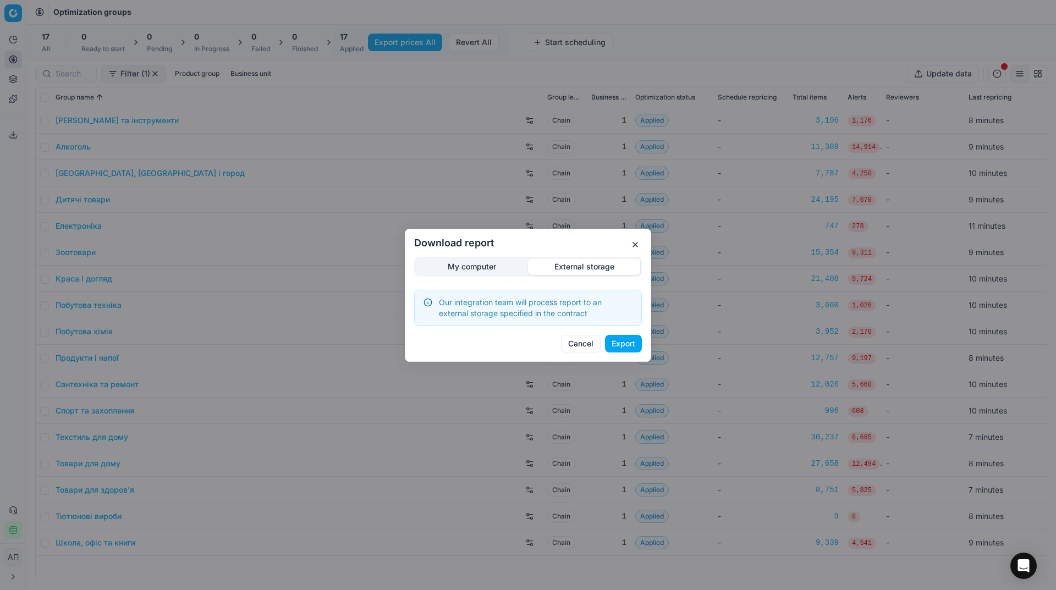
click at [630, 351] on button "Export" at bounding box center [623, 344] width 37 height 18
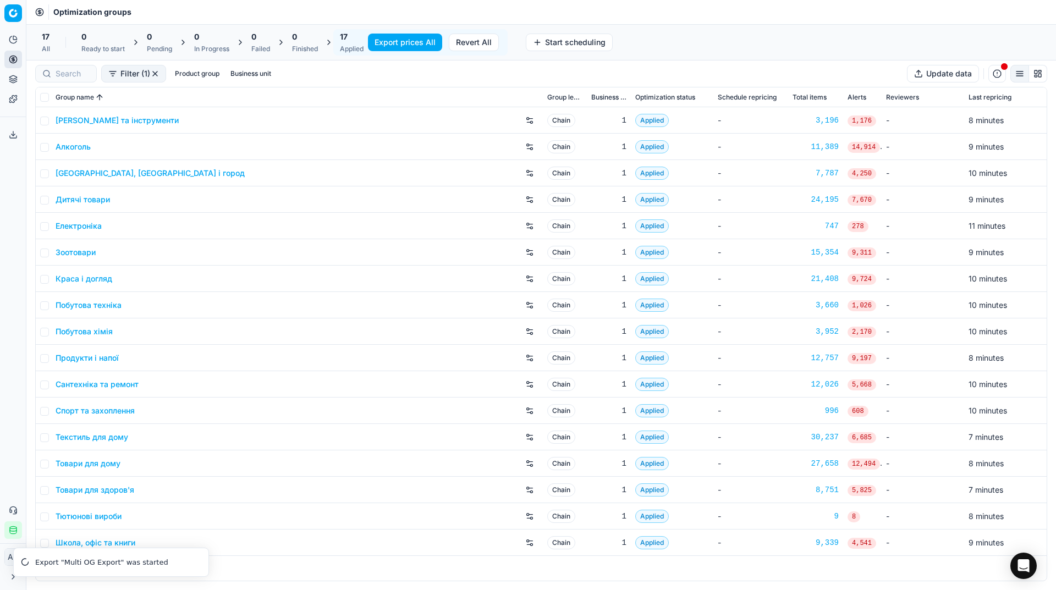
click at [630, 351] on td "1" at bounding box center [609, 358] width 44 height 26
click at [15, 130] on button "Export service" at bounding box center [13, 135] width 18 height 18
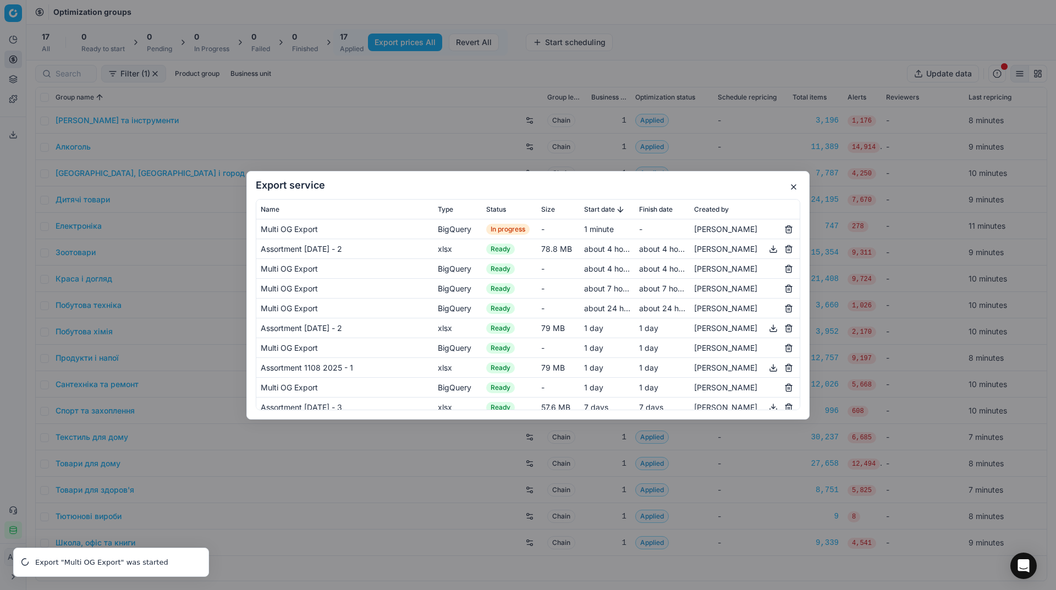
click at [794, 184] on button "button" at bounding box center [793, 186] width 13 height 13
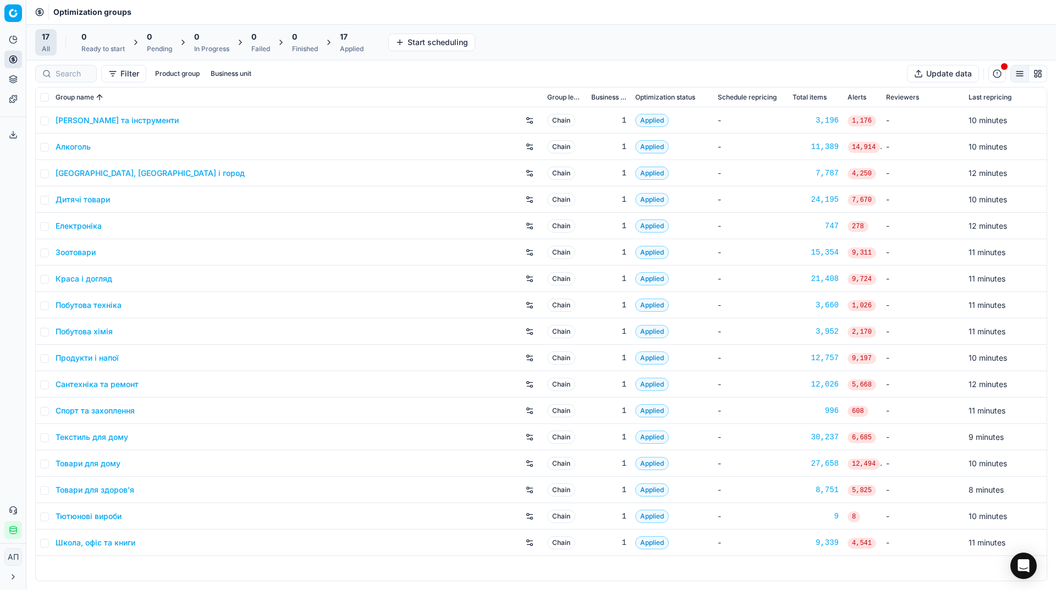
click at [10, 123] on div "Export service 16" at bounding box center [13, 135] width 26 height 26
click at [10, 128] on button "Export service" at bounding box center [13, 135] width 18 height 18
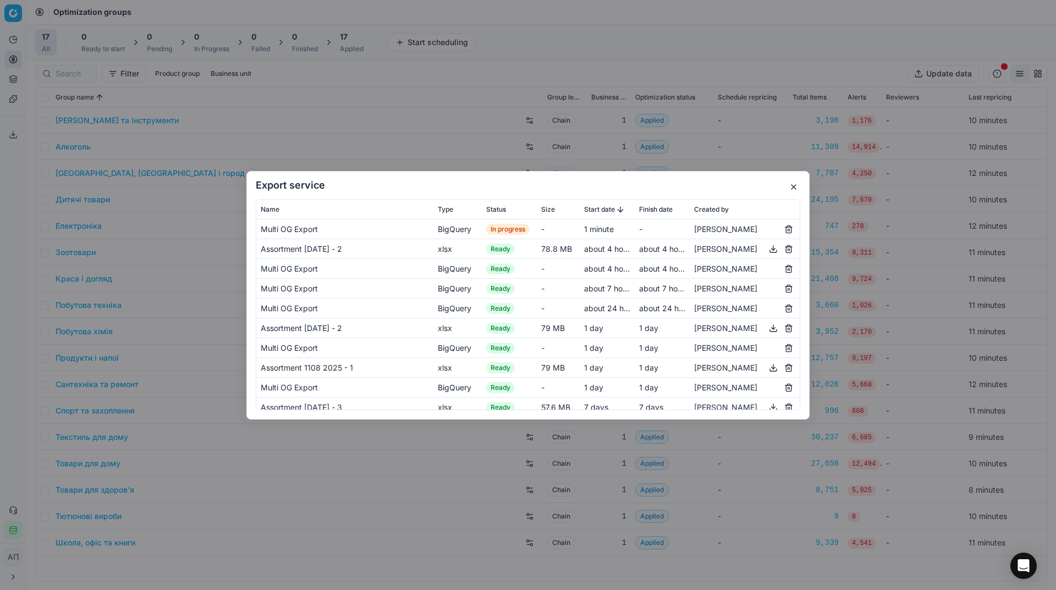
click at [792, 181] on button "button" at bounding box center [793, 186] width 13 height 13
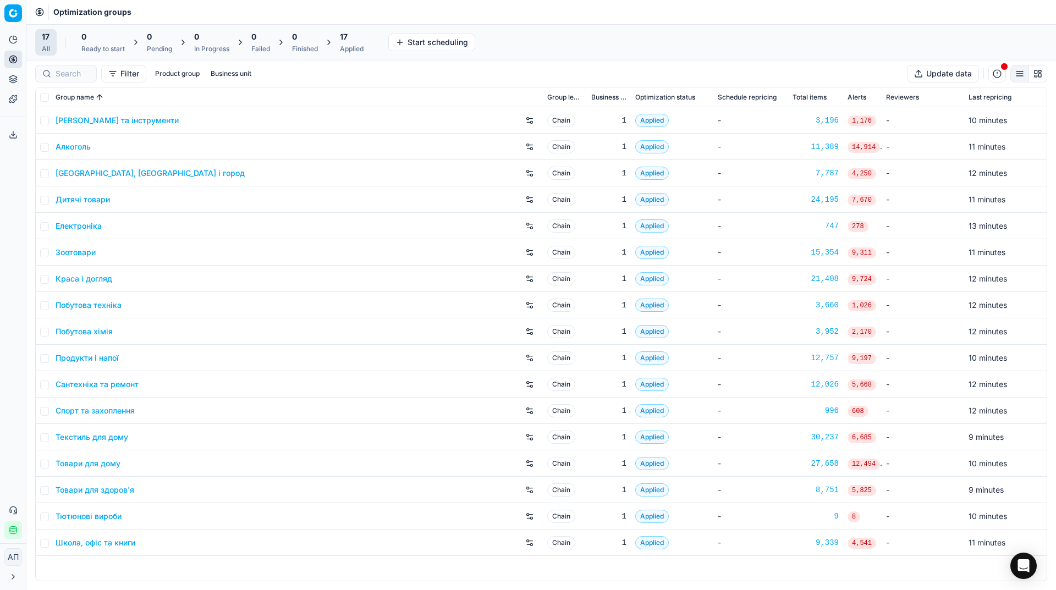
click at [16, 134] on icon at bounding box center [13, 134] width 9 height 9
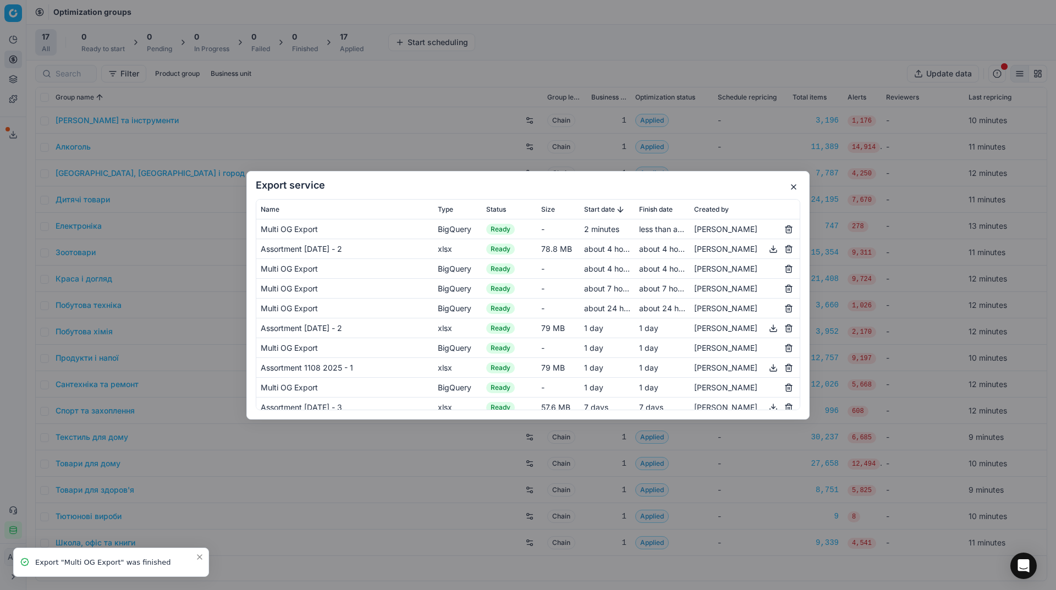
click at [796, 189] on button "button" at bounding box center [793, 186] width 13 height 13
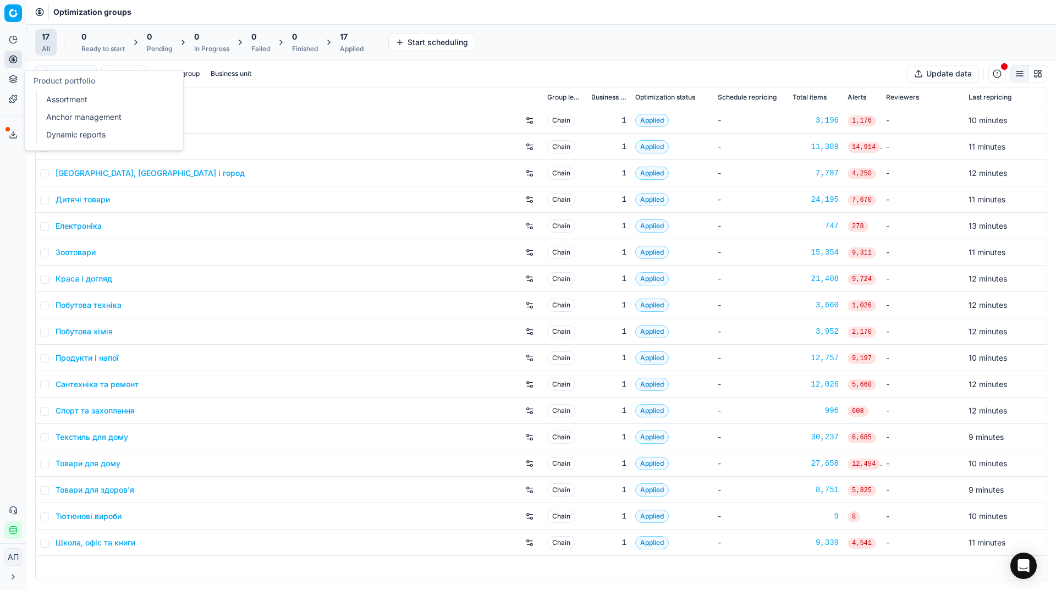
click at [57, 100] on link "Assortment" at bounding box center [106, 99] width 128 height 15
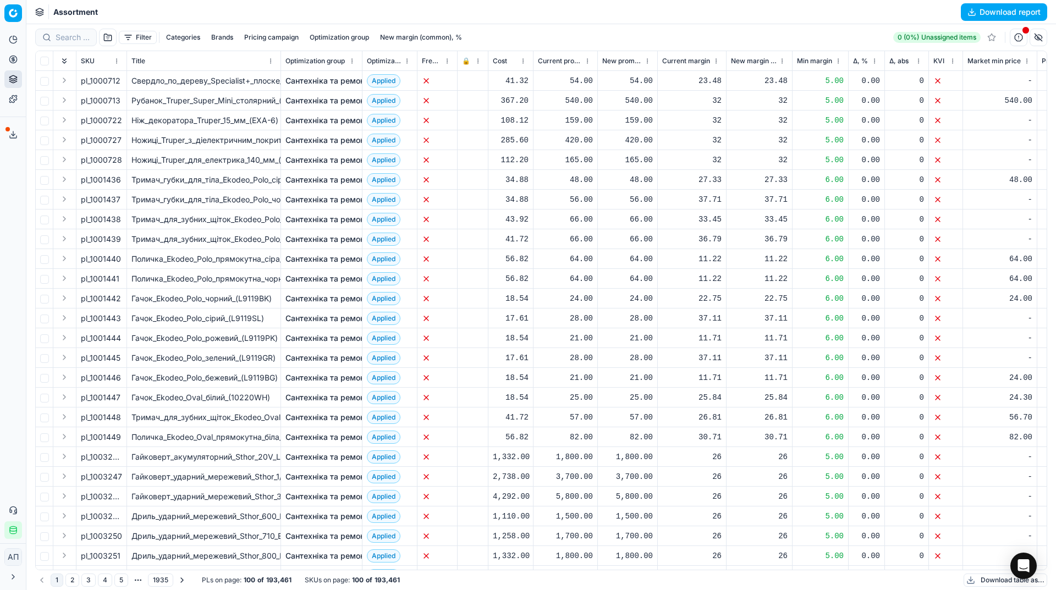
click at [978, 20] on button "Download report" at bounding box center [1004, 12] width 86 height 18
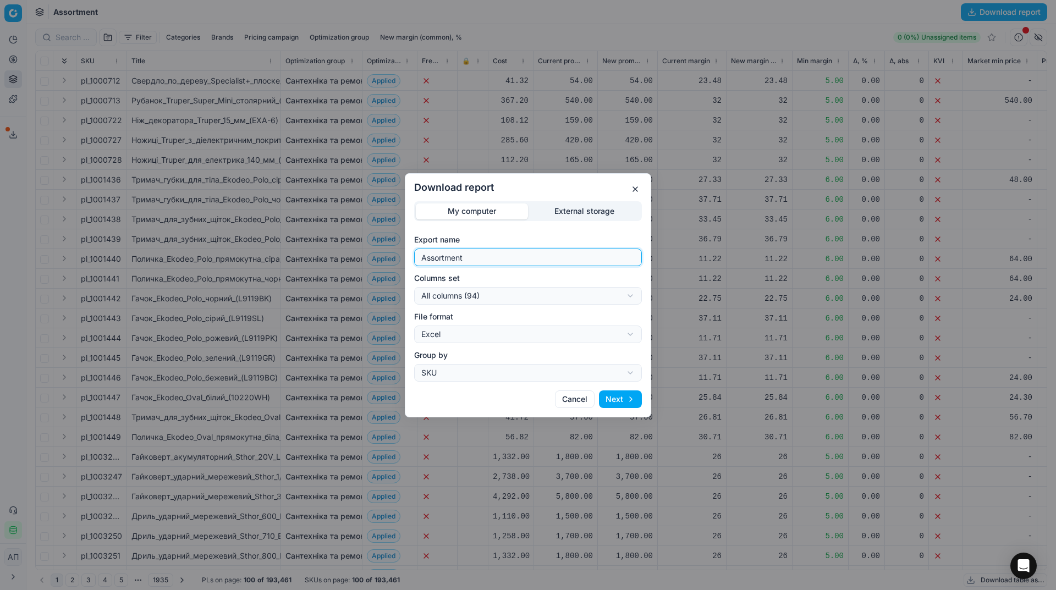
click at [560, 258] on input "Assortment" at bounding box center [528, 257] width 218 height 16
type input "Assortment [DATE] - 3"
click at [627, 392] on button "Next" at bounding box center [620, 399] width 43 height 18
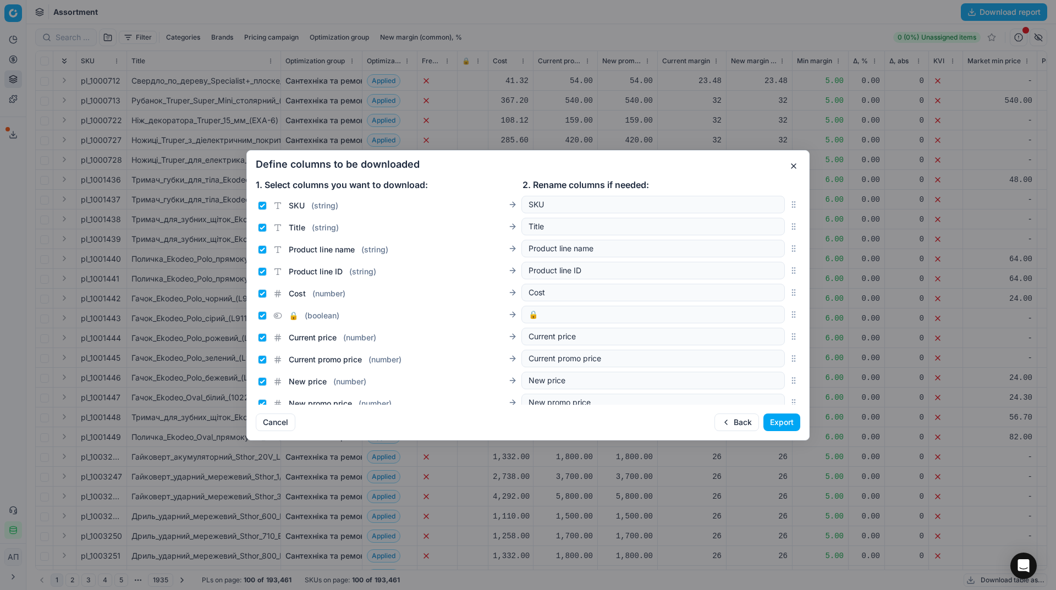
click at [786, 420] on button "Export" at bounding box center [781, 423] width 37 height 18
